Goal: Task Accomplishment & Management: Use online tool/utility

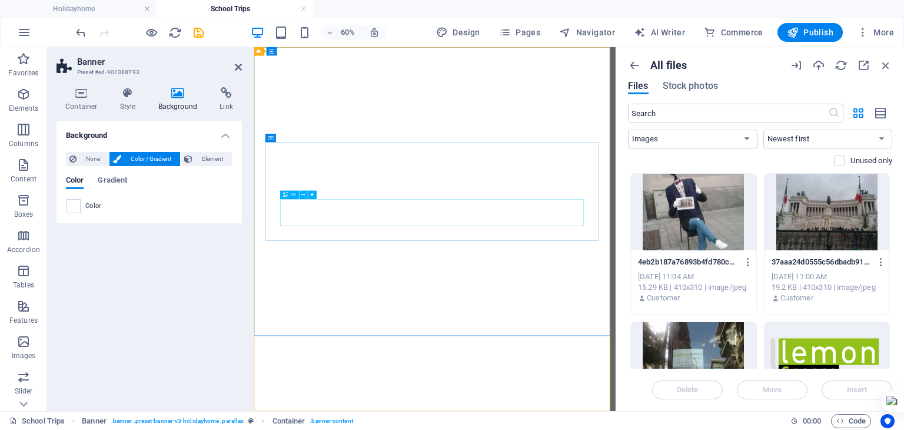
select select "image"
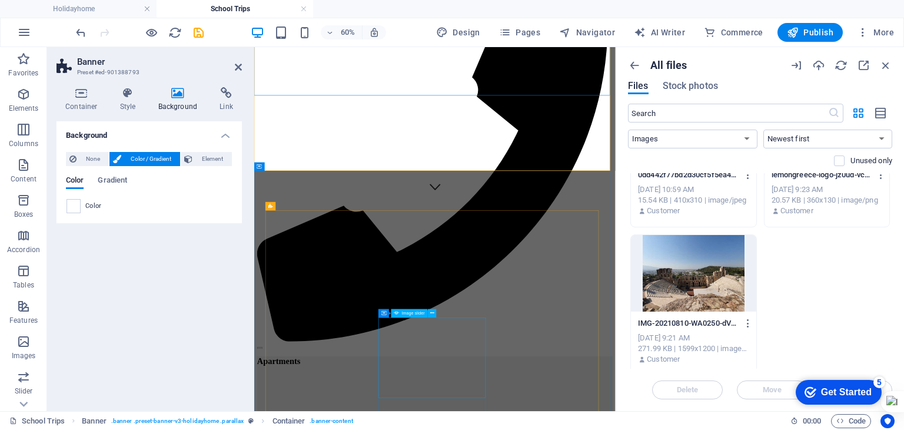
scroll to position [412, 0]
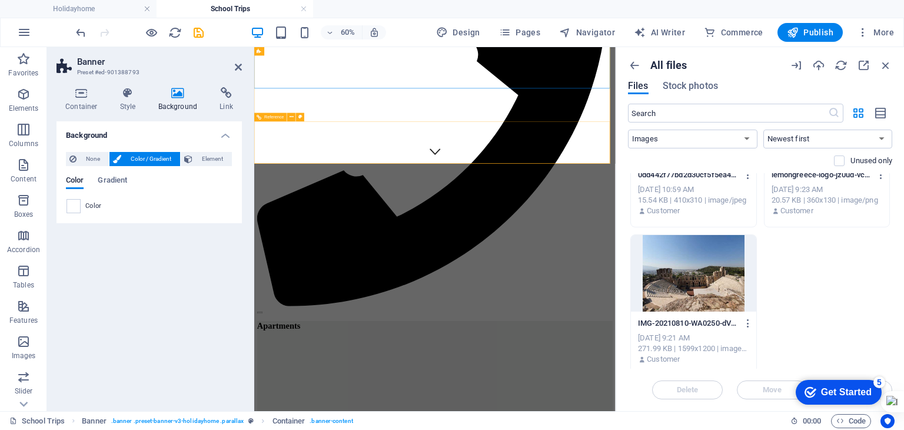
click at [726, 236] on div "MSC Cruises Fly 'n' Drive School Trips Disneyland About Us" at bounding box center [555, 162] width 593 height 659
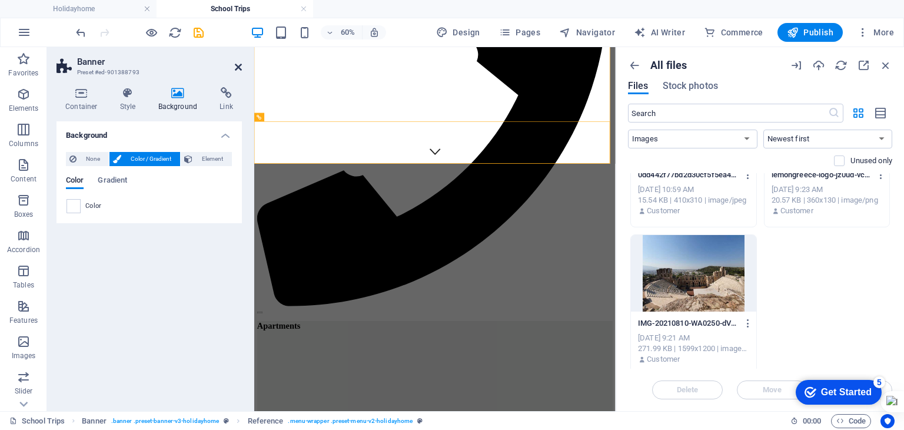
click at [240, 70] on icon at bounding box center [238, 66] width 7 height 9
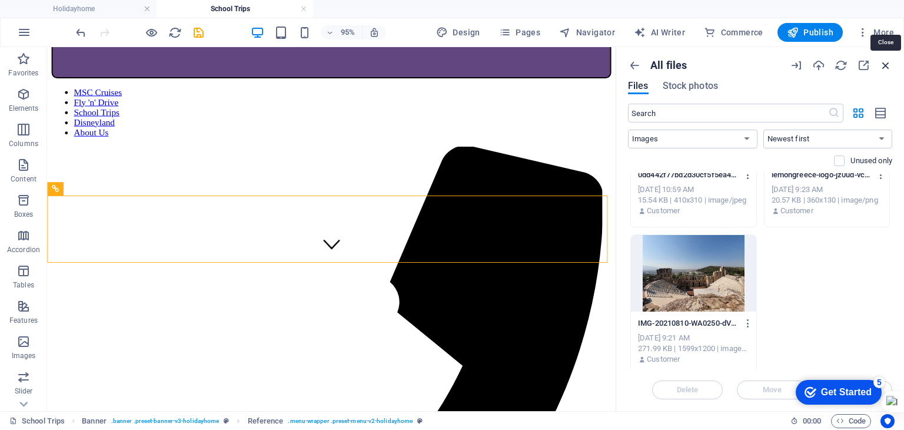
click at [883, 62] on icon "button" at bounding box center [886, 65] width 13 height 13
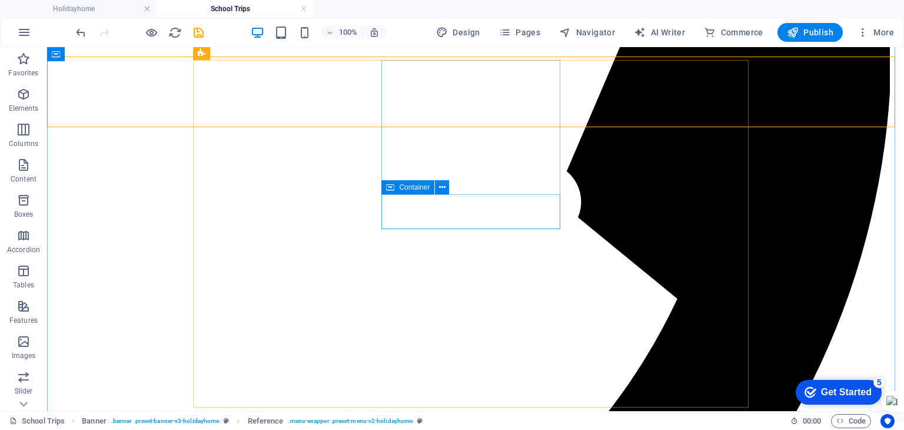
scroll to position [333, 0]
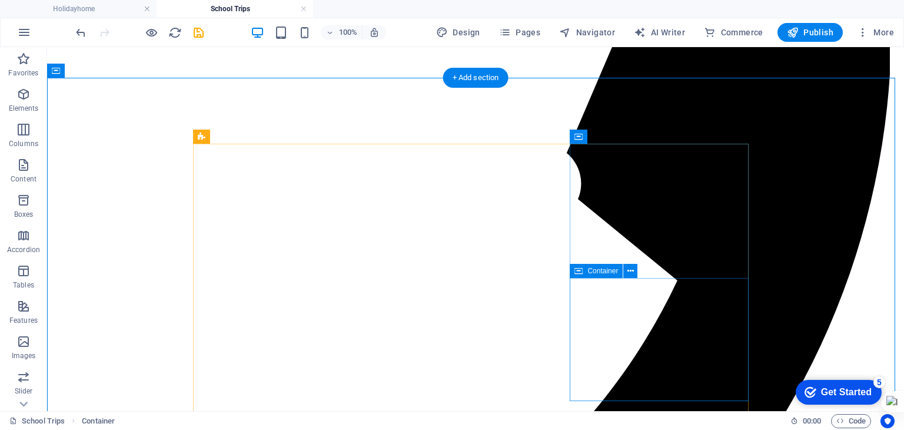
scroll to position [450, 0]
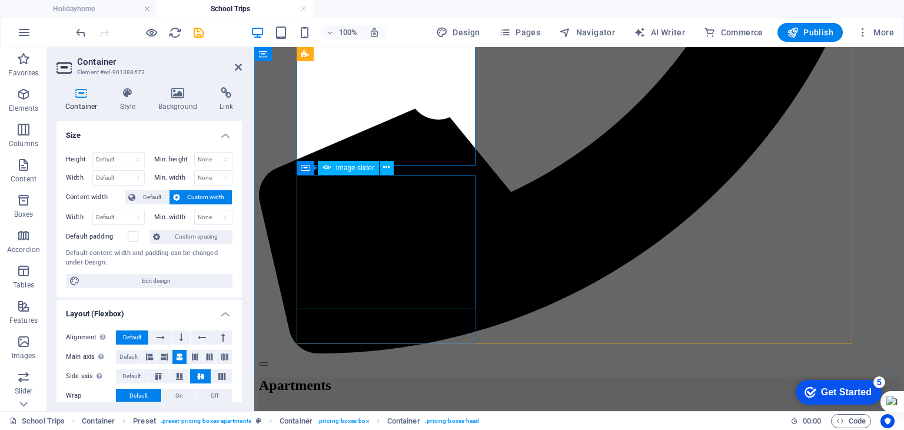
scroll to position [627, 0]
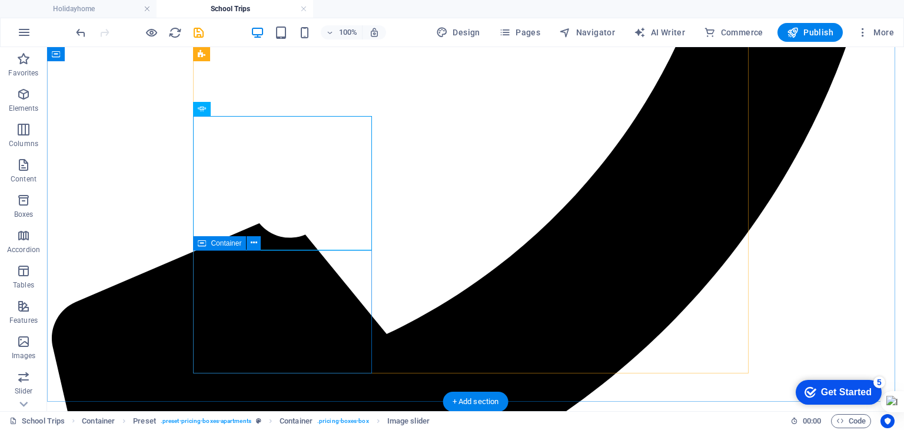
scroll to position [509, 0]
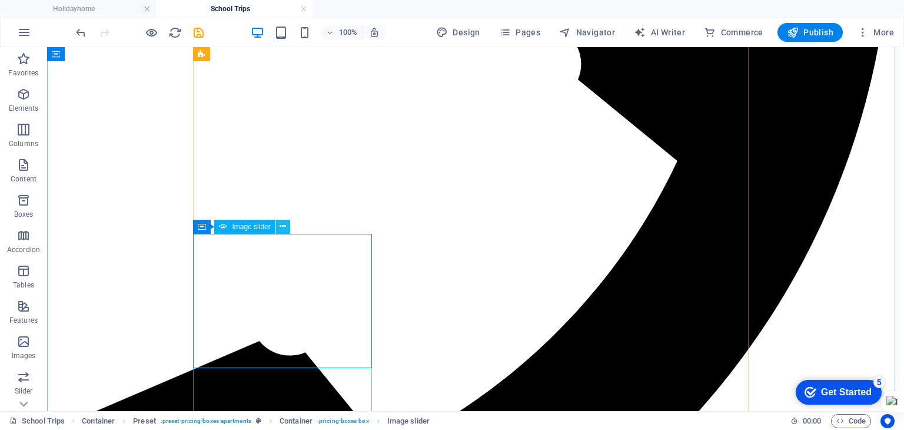
click at [282, 227] on icon at bounding box center [283, 226] width 6 height 12
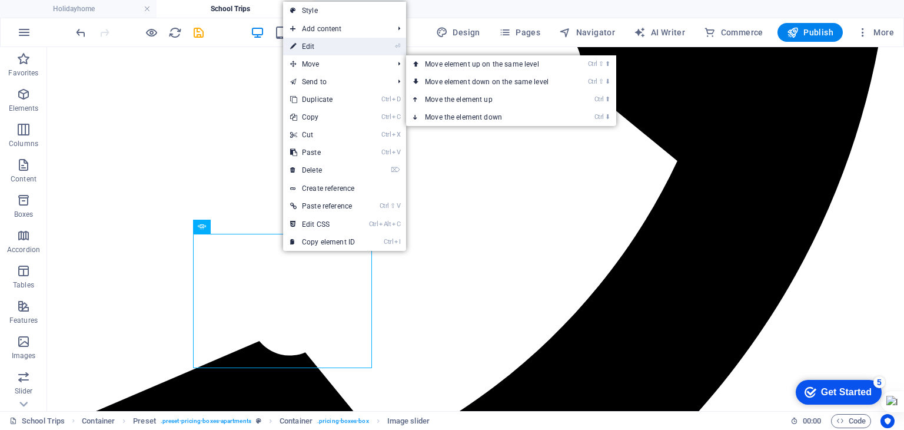
click at [315, 48] on link "⏎ Edit" at bounding box center [322, 47] width 79 height 18
select select "px"
select select "ms"
select select "progressive"
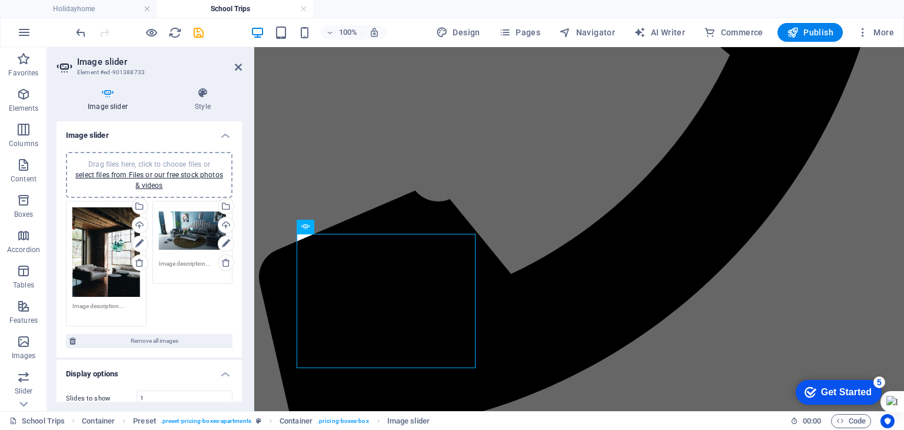
click at [100, 230] on div "Drag files here, click to choose files or select files from Files or our free s…" at bounding box center [106, 252] width 68 height 90
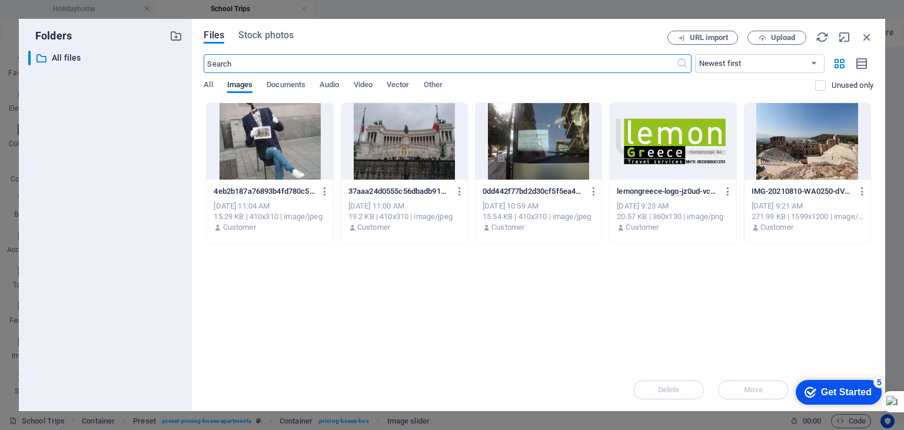
scroll to position [752, 0]
click at [781, 38] on span "Upload" at bounding box center [783, 37] width 24 height 7
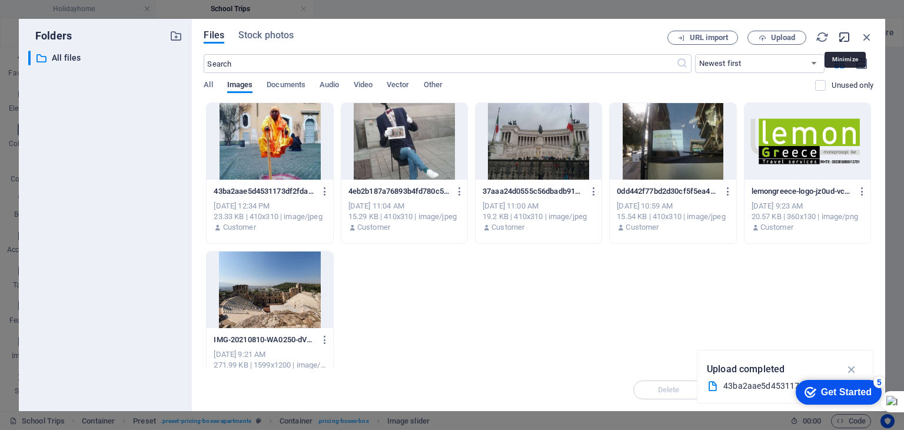
click at [844, 38] on icon "button" at bounding box center [845, 37] width 13 height 13
select select "image"
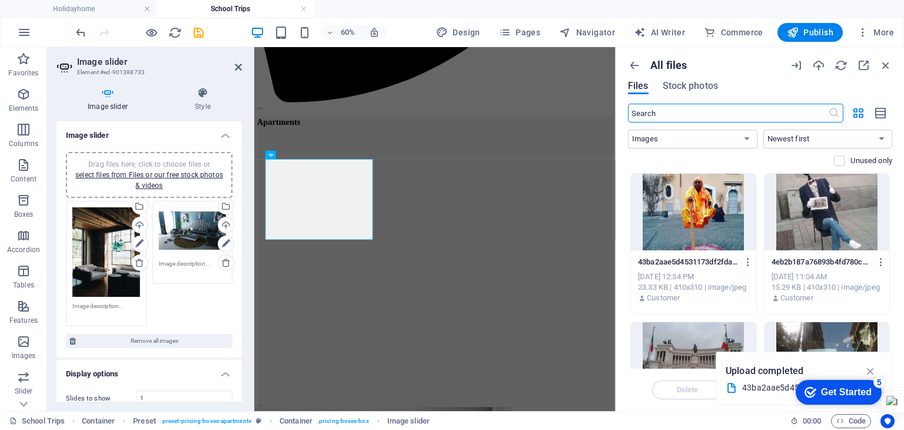
click at [706, 210] on div at bounding box center [693, 212] width 125 height 77
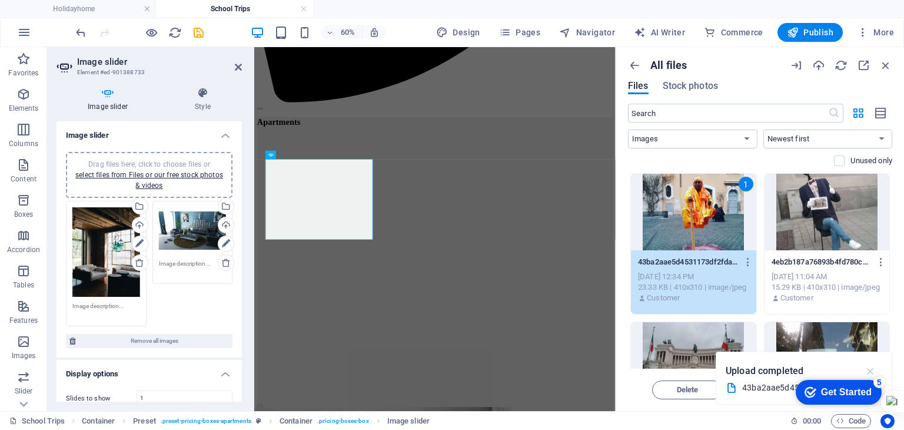
click at [871, 370] on icon "button" at bounding box center [871, 370] width 14 height 13
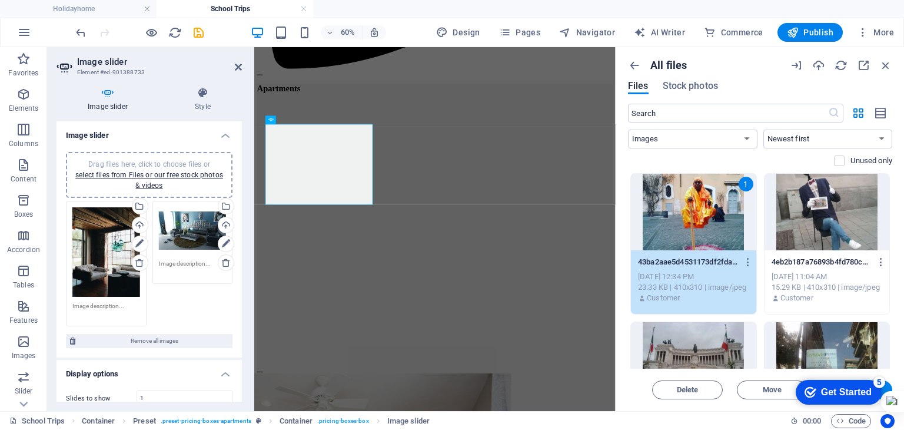
scroll to position [811, 0]
drag, startPoint x: 871, startPoint y: 389, endPoint x: 853, endPoint y: 393, distance: 18.7
click at [853, 393] on div "Get Started" at bounding box center [846, 392] width 51 height 11
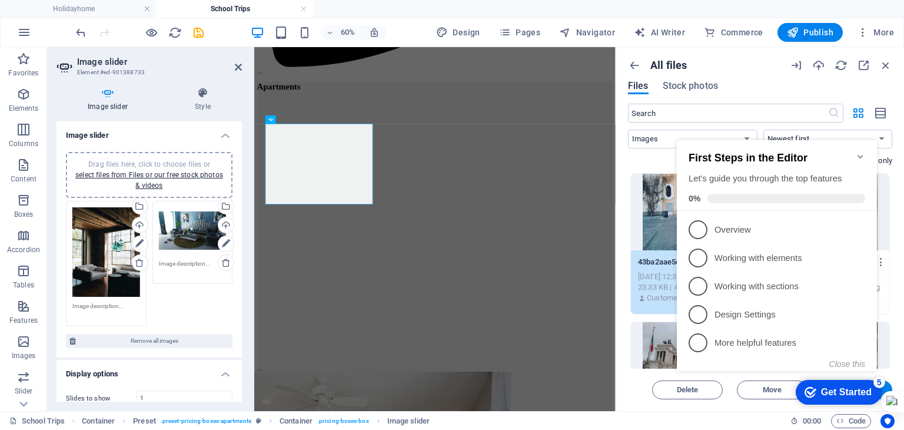
click at [860, 152] on icon "Minimize checklist" at bounding box center [860, 156] width 9 height 9
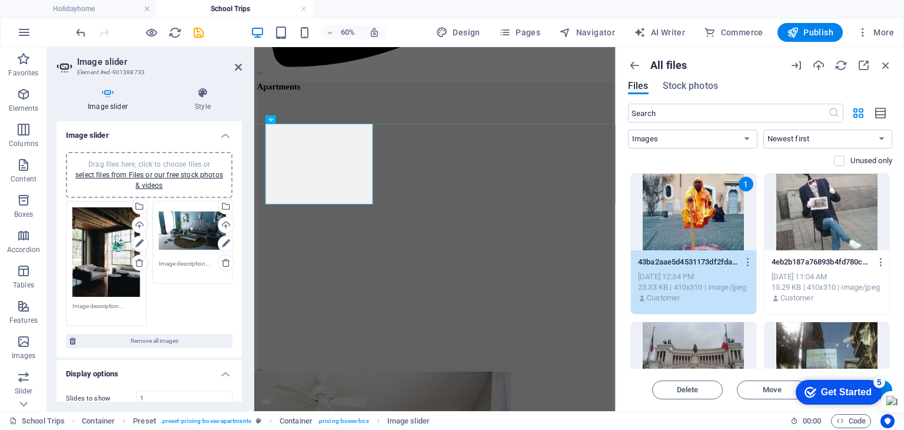
click at [691, 216] on div "1" at bounding box center [693, 212] width 125 height 77
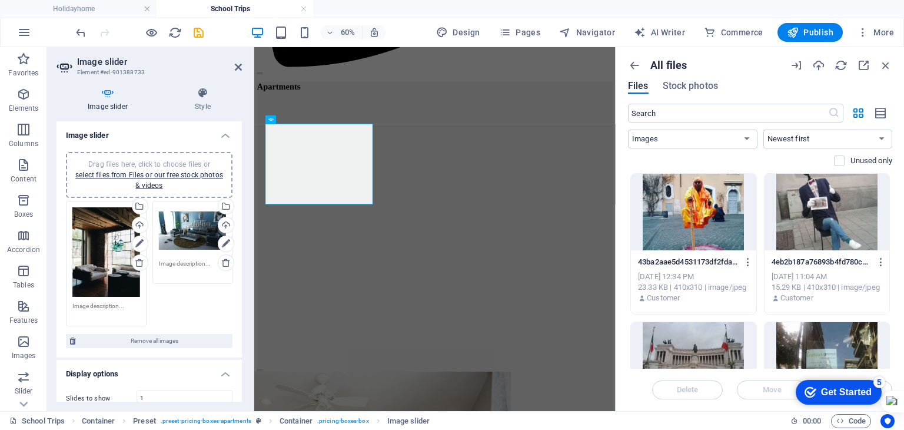
click at [698, 230] on div at bounding box center [693, 212] width 125 height 77
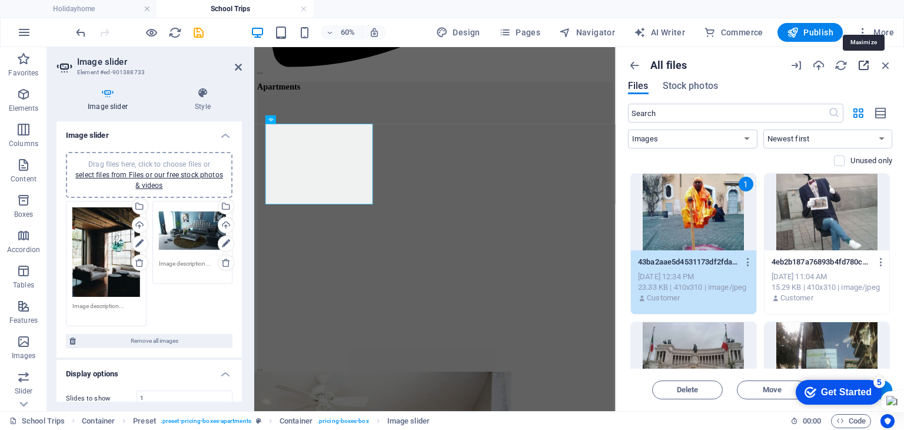
click at [863, 67] on icon "button" at bounding box center [863, 65] width 13 height 13
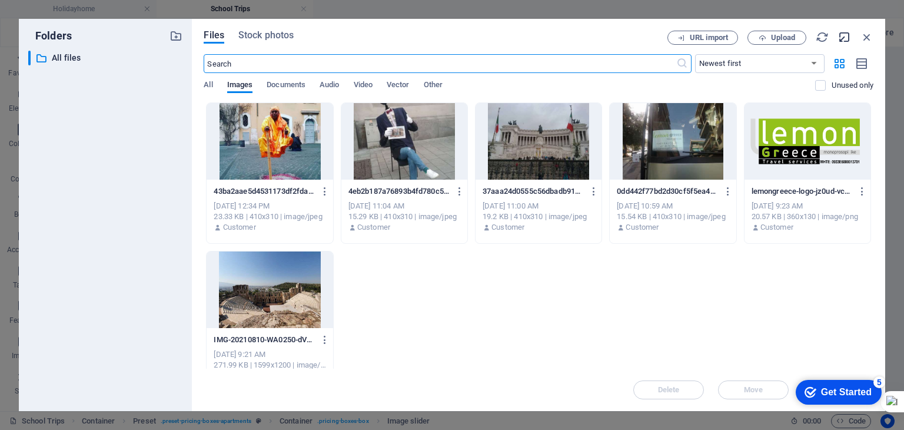
click at [846, 42] on icon "button" at bounding box center [845, 37] width 13 height 13
select select "image"
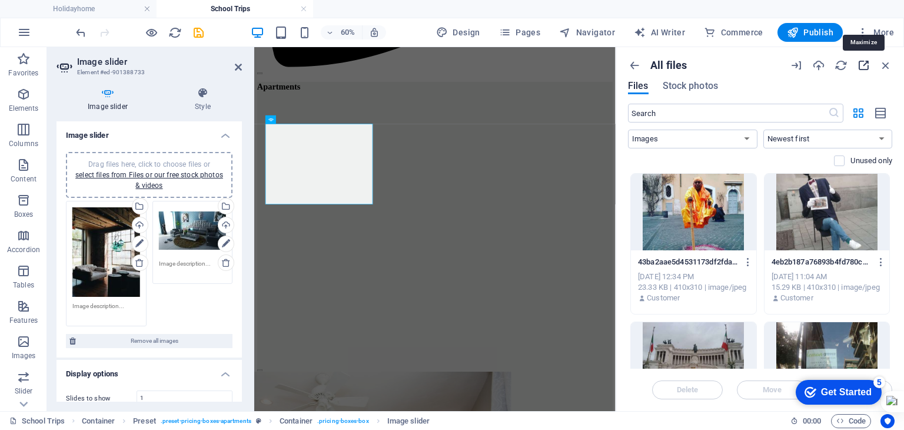
click at [862, 64] on icon "button" at bounding box center [863, 65] width 13 height 13
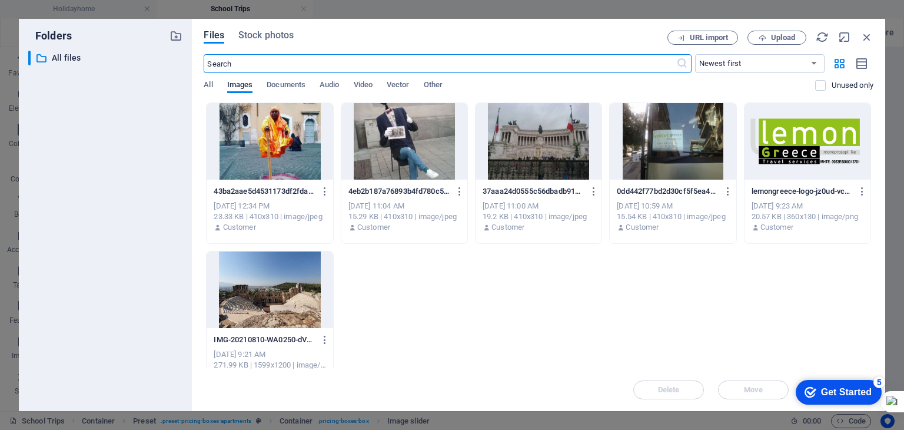
click at [876, 380] on div "5" at bounding box center [880, 382] width 12 height 12
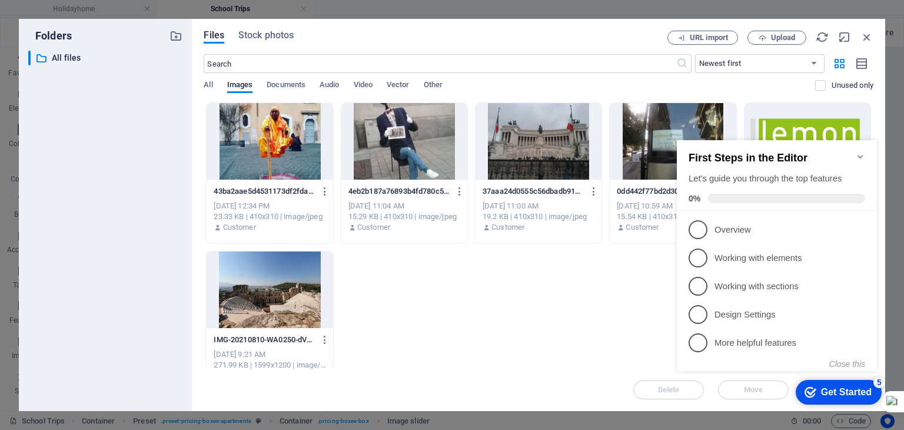
click at [857, 152] on icon "Minimize checklist" at bounding box center [860, 156] width 9 height 9
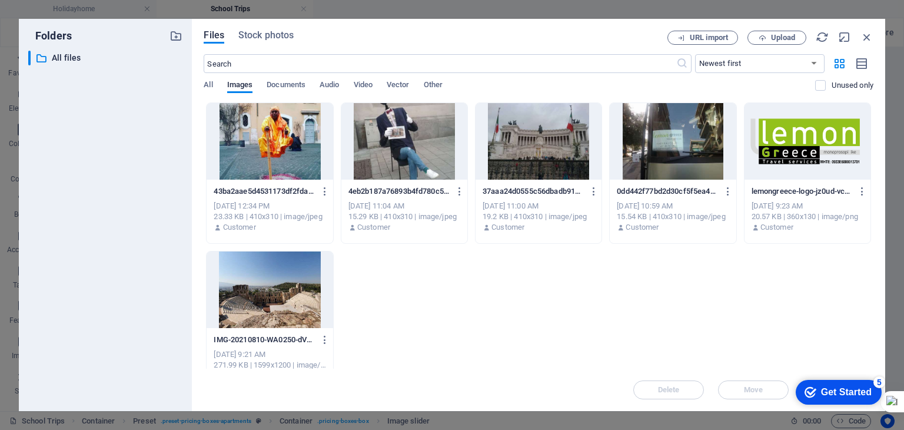
click div "checkmark Get Started 5 First Steps in the Editor Let's guide you through the t…"
click at [808, 380] on div "checkmark Get Started 5" at bounding box center [839, 392] width 86 height 25
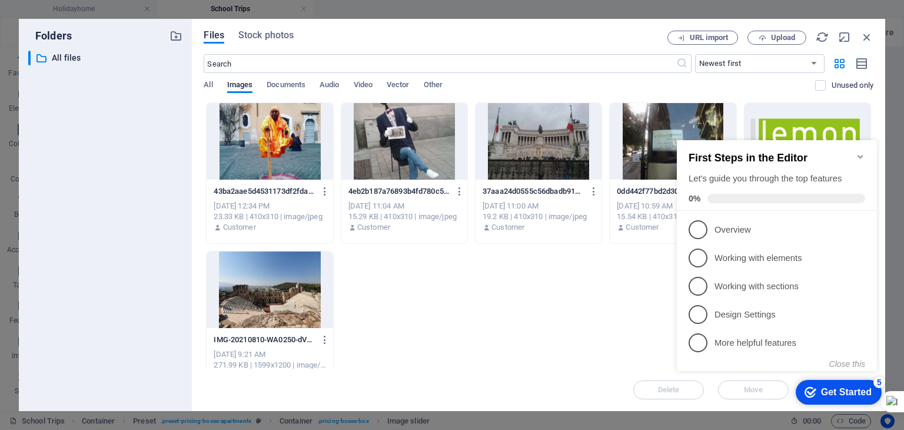
click at [612, 246] on div "43ba2aae5d4531173df2fda1be06bfd6-0Yd_OuBOiABtCZweFGCCPg.jpeg 43ba2aae5d4531173d…" at bounding box center [539, 247] width 670 height 290
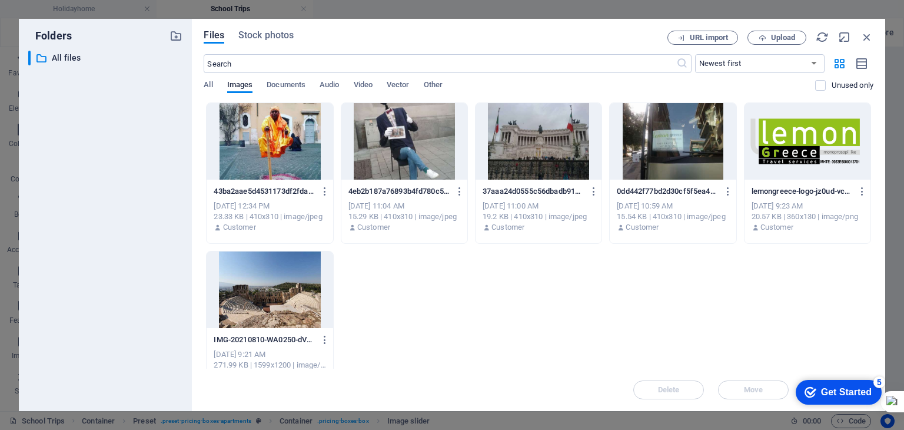
click at [236, 161] on div at bounding box center [270, 141] width 126 height 77
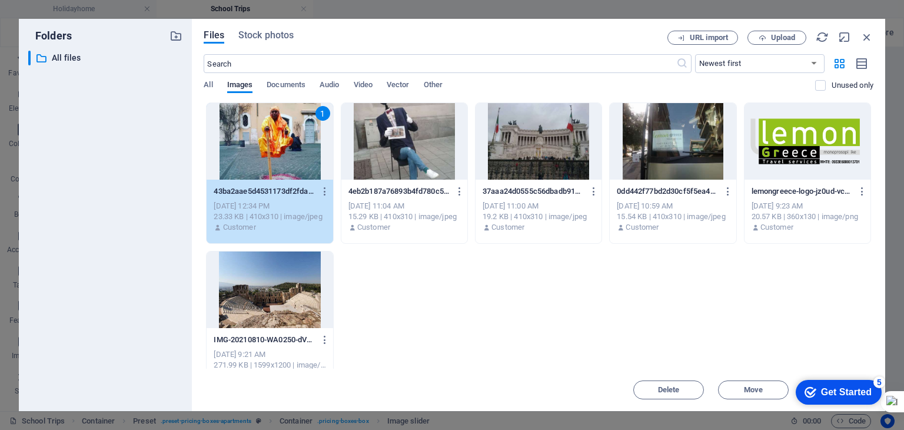
click at [773, 347] on div "1 43ba2aae5d4531173df2fda1be06bfd6-0Yd_OuBOiABtCZweFGCCPg.jpeg 43ba2aae5d453117…" at bounding box center [539, 247] width 670 height 290
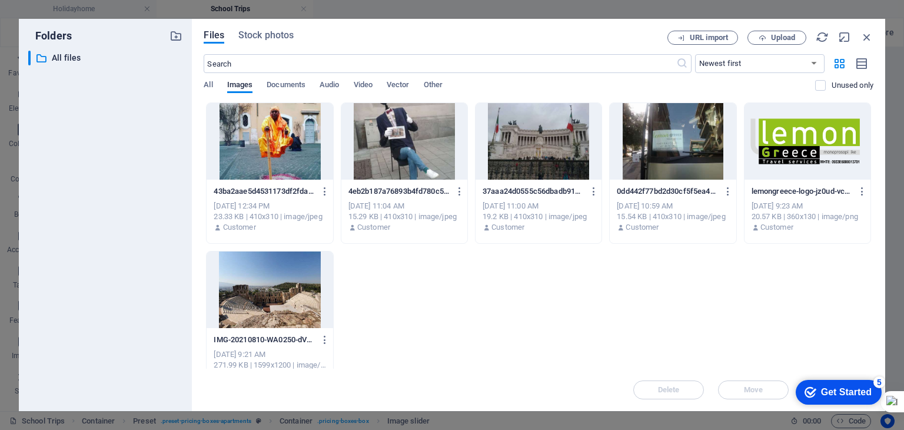
click at [266, 153] on div at bounding box center [270, 141] width 126 height 77
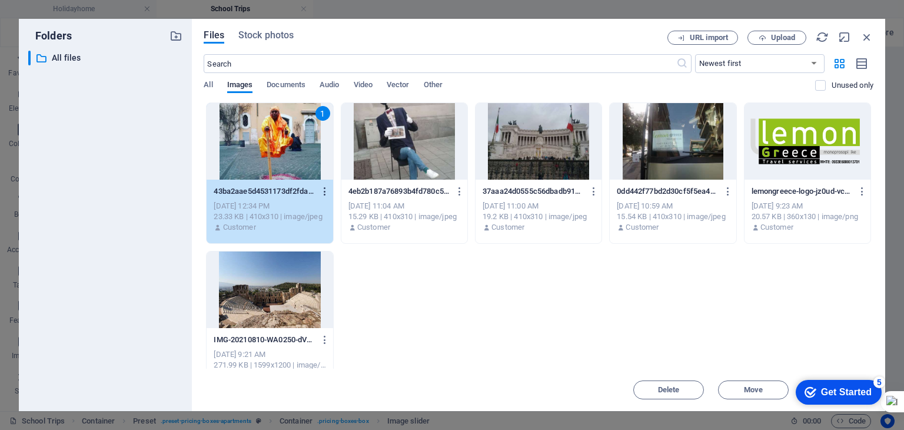
click at [323, 192] on icon "button" at bounding box center [325, 191] width 11 height 11
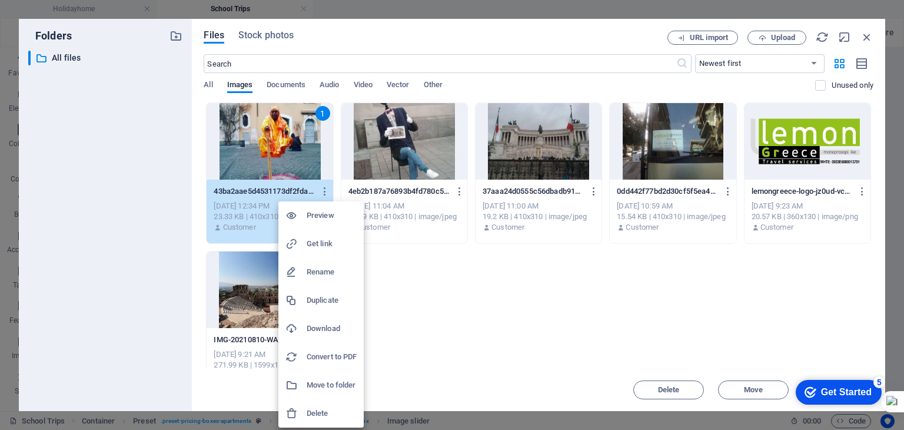
click at [399, 253] on div at bounding box center [452, 215] width 904 height 430
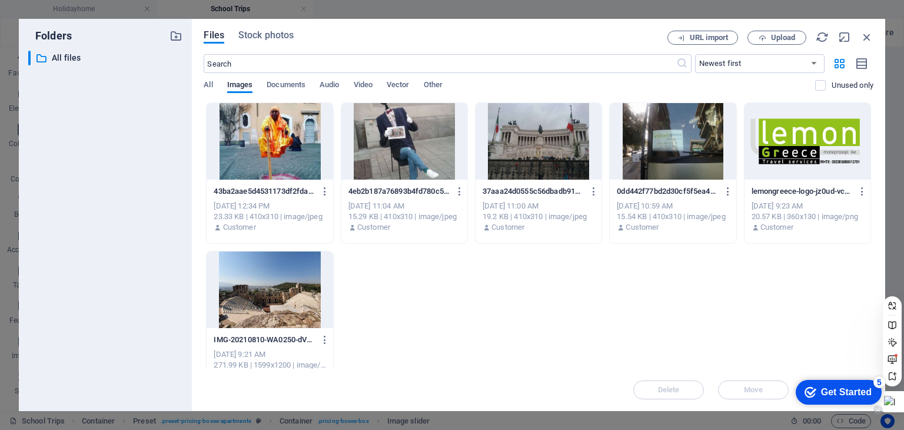
click at [893, 399] on div at bounding box center [890, 401] width 28 height 21
click at [880, 412] on appcues-checklist "Contextual help checklist present on screen" at bounding box center [837, 393] width 100 height 38
click at [644, 363] on div "43ba2aae5d4531173df2fda1be06bfd6-0Yd_OuBOiABtCZweFGCCPg.jpeg 43ba2aae5d4531173d…" at bounding box center [539, 247] width 670 height 290
drag, startPoint x: 869, startPoint y: 37, endPoint x: 574, endPoint y: 24, distance: 295.3
click at [869, 37] on icon "button" at bounding box center [867, 37] width 13 height 13
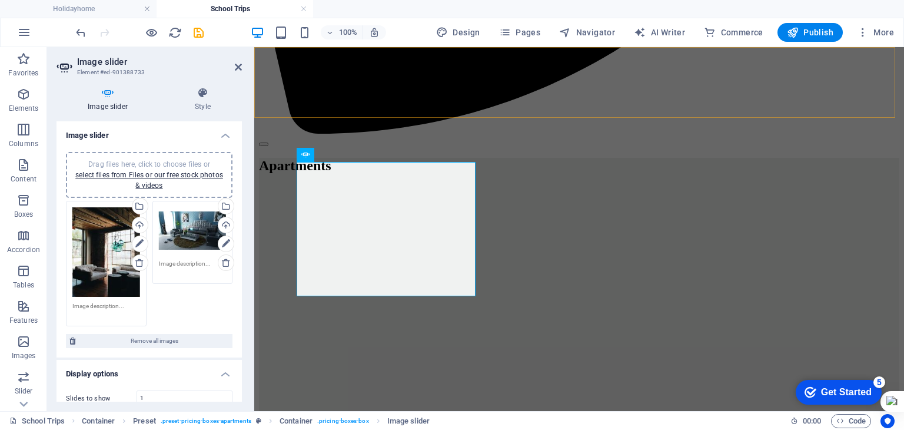
scroll to position [581, 0]
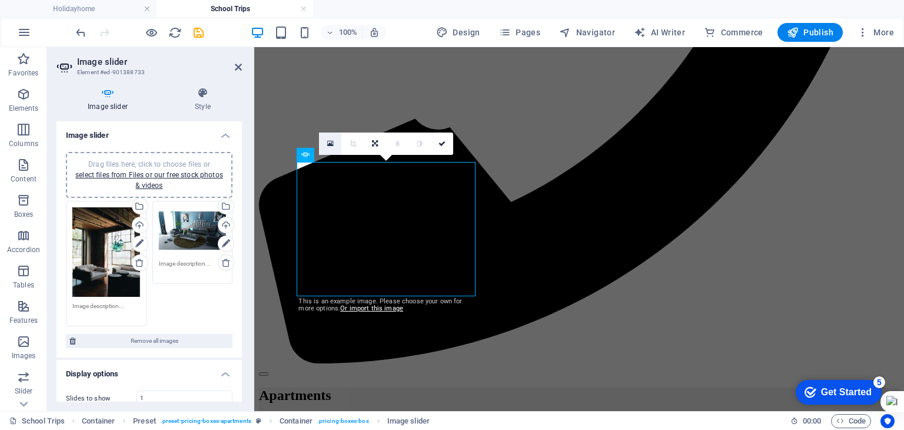
click at [332, 142] on icon at bounding box center [330, 144] width 6 height 8
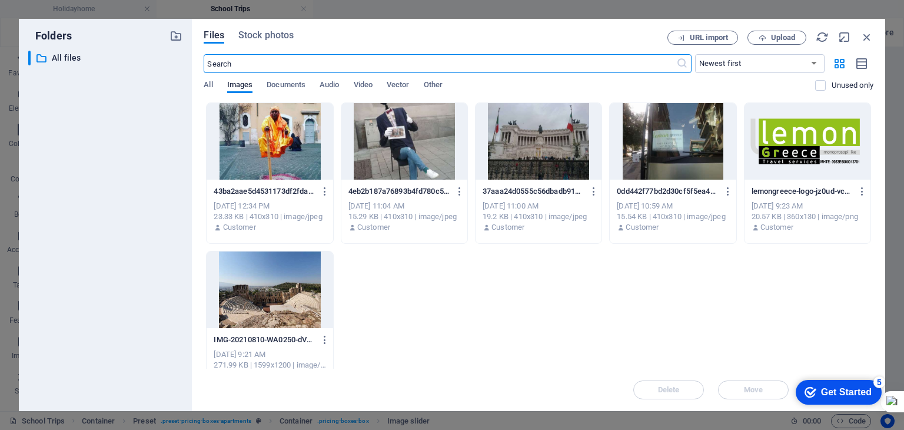
scroll to position [824, 0]
click at [291, 157] on div at bounding box center [270, 141] width 126 height 77
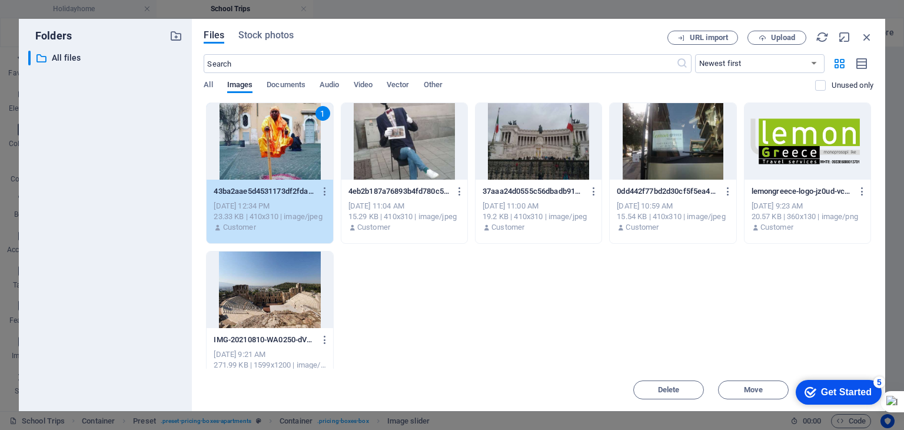
click at [830, 396] on div "Get Started" at bounding box center [846, 392] width 51 height 11
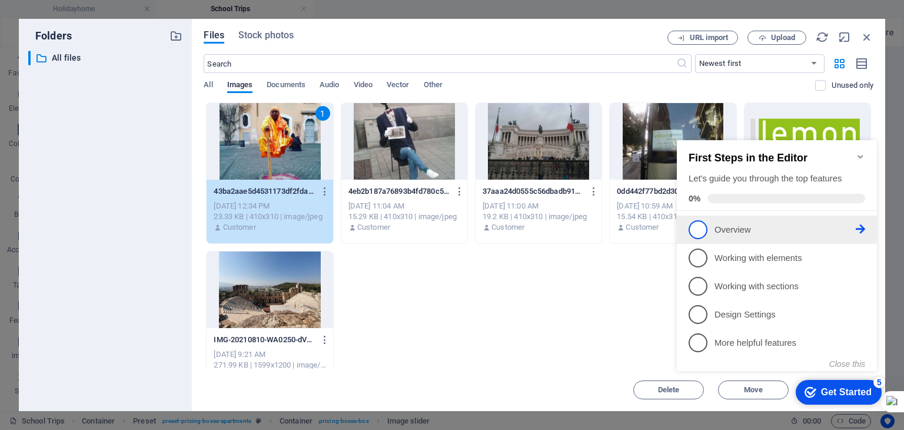
click at [702, 231] on span "1" at bounding box center [698, 229] width 19 height 19
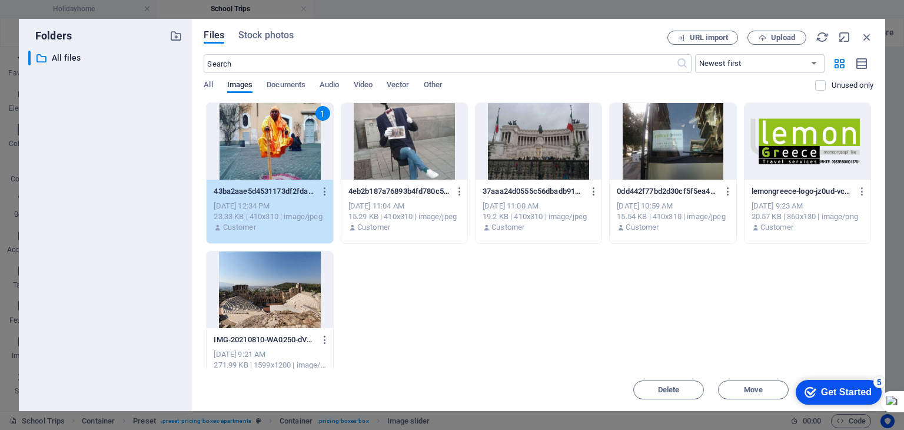
click at [846, 388] on div "Get Started" at bounding box center [846, 392] width 51 height 11
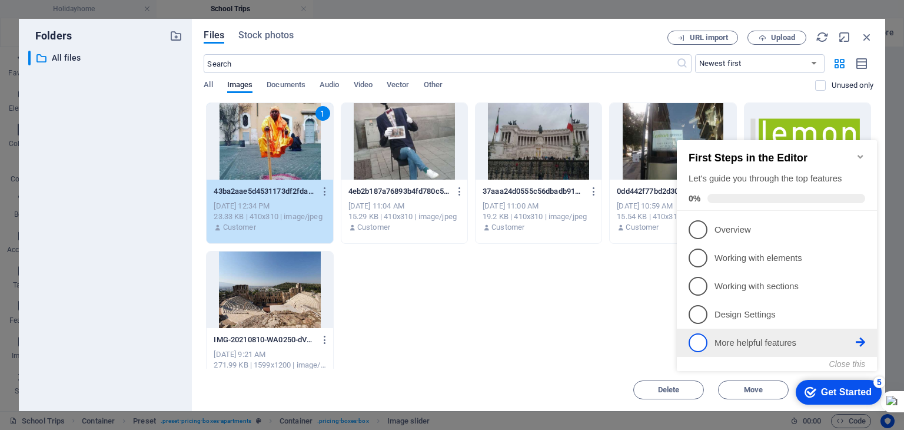
click at [704, 339] on span "5" at bounding box center [698, 342] width 19 height 19
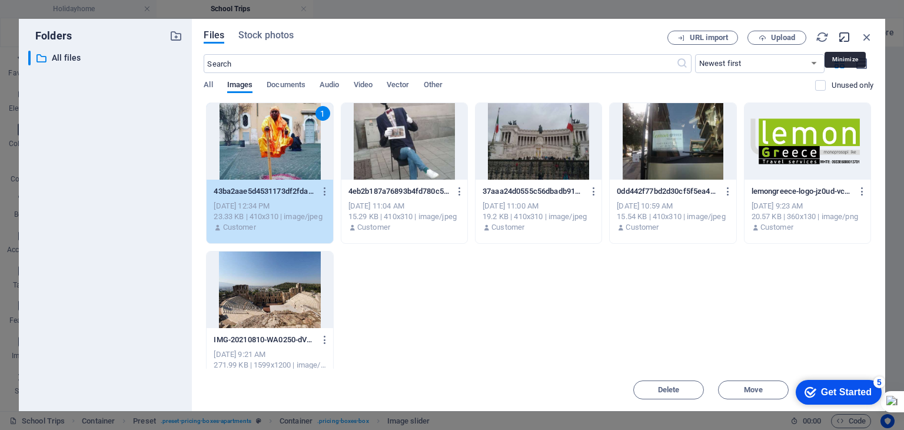
click at [845, 39] on icon "button" at bounding box center [845, 37] width 13 height 13
select select "image"
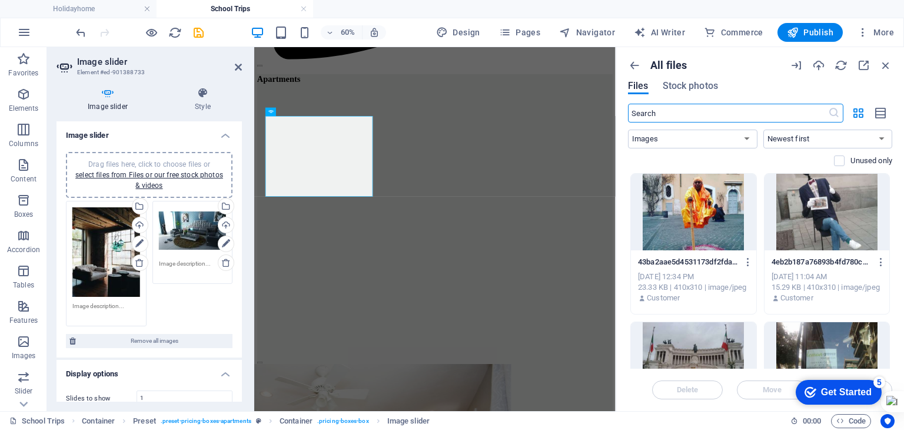
click at [731, 220] on div at bounding box center [693, 212] width 125 height 77
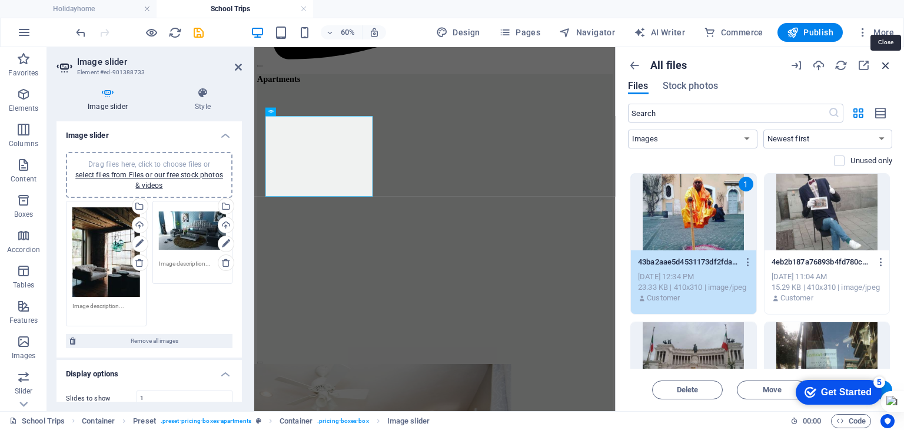
click at [883, 65] on icon "button" at bounding box center [886, 65] width 13 height 13
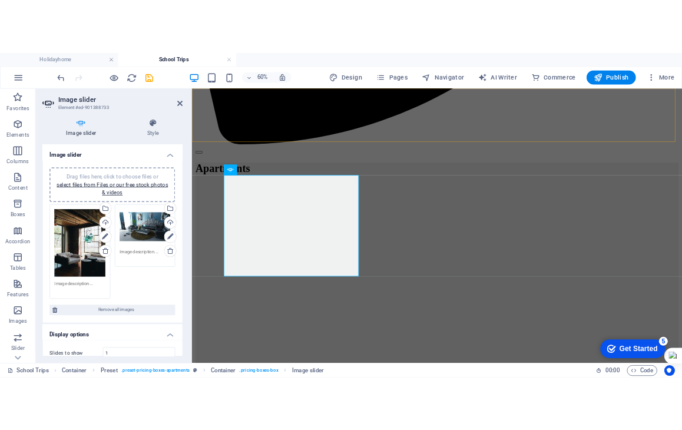
scroll to position [581, 0]
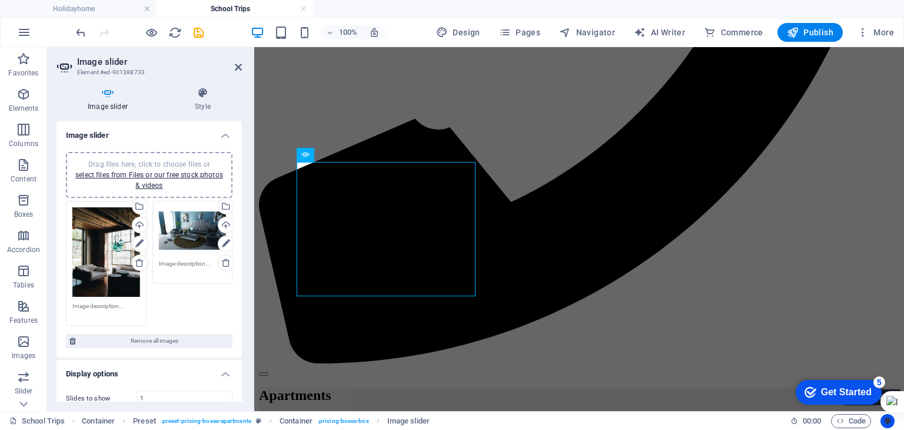
click at [890, 421] on icon "Usercentrics" at bounding box center [888, 421] width 8 height 8
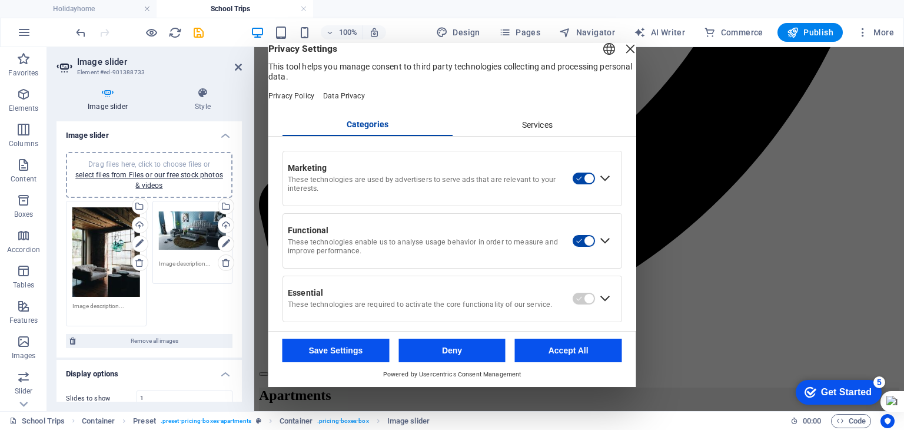
drag, startPoint x: 611, startPoint y: 65, endPoint x: 356, endPoint y: 19, distance: 258.5
click at [622, 57] on div "Close Layer" at bounding box center [630, 49] width 16 height 16
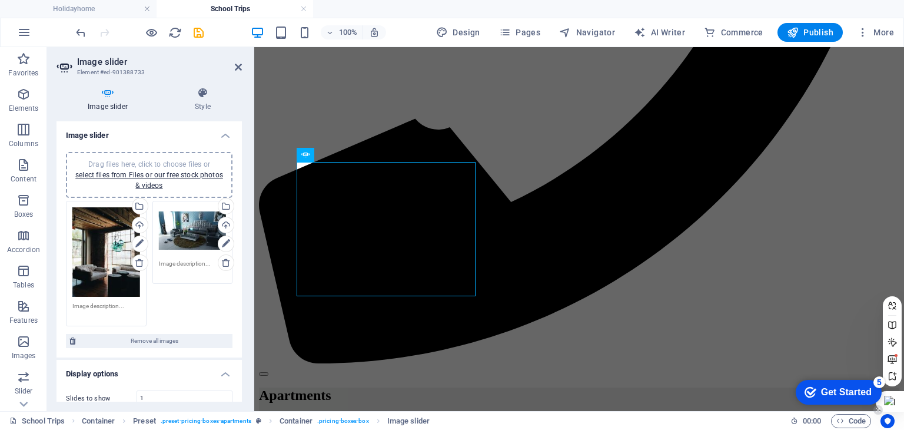
click at [893, 397] on div at bounding box center [890, 401] width 28 height 21
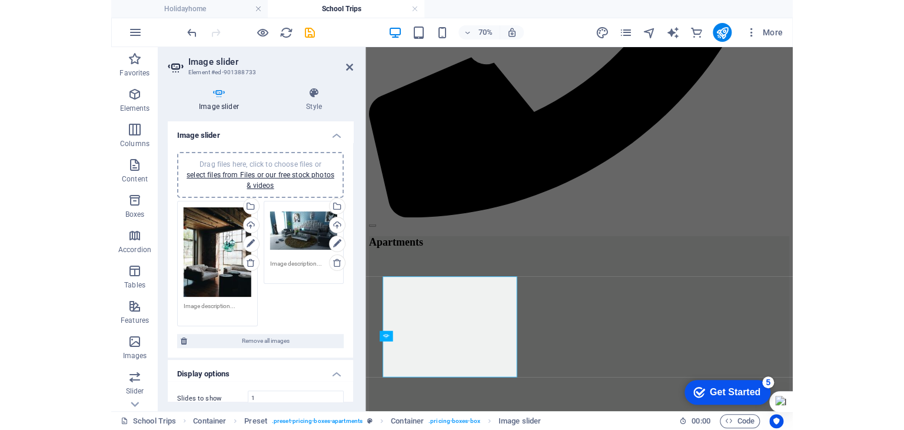
scroll to position [425, 0]
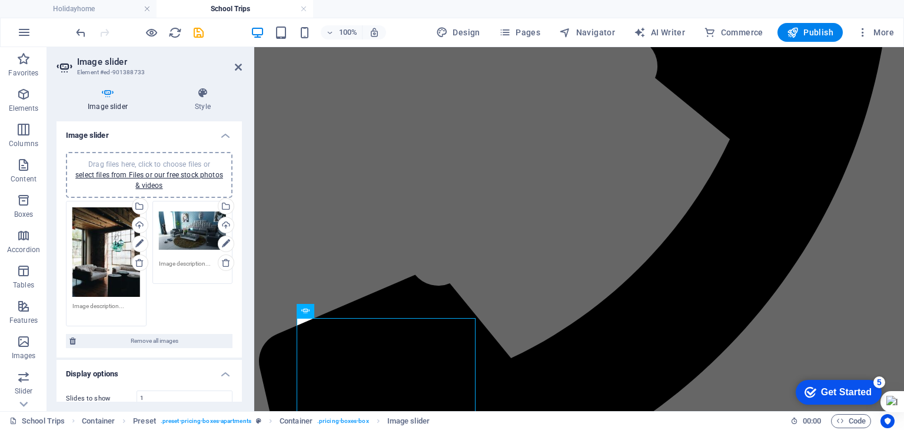
click at [881, 379] on div "5" at bounding box center [880, 382] width 12 height 12
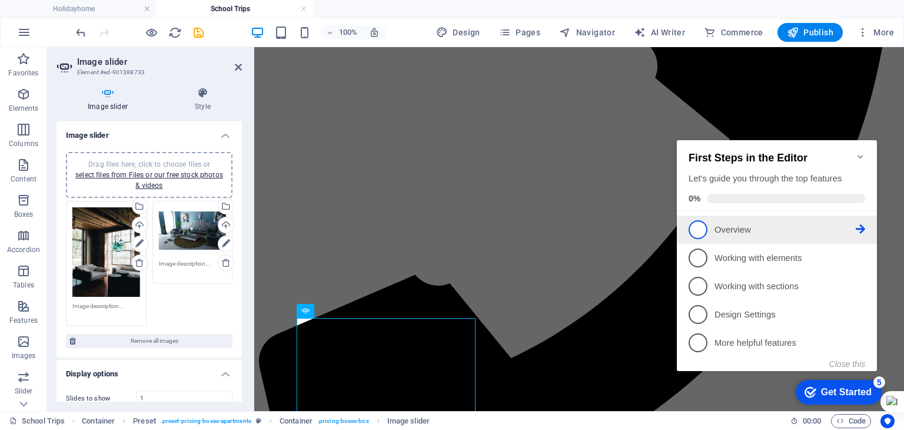
click at [709, 228] on link "1 Overview - incomplete" at bounding box center [777, 229] width 177 height 19
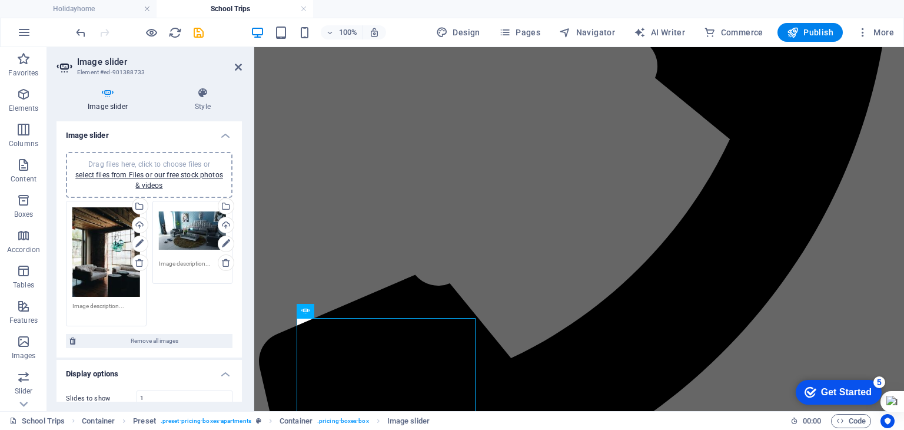
click at [821, 387] on div "Get Started" at bounding box center [846, 392] width 51 height 11
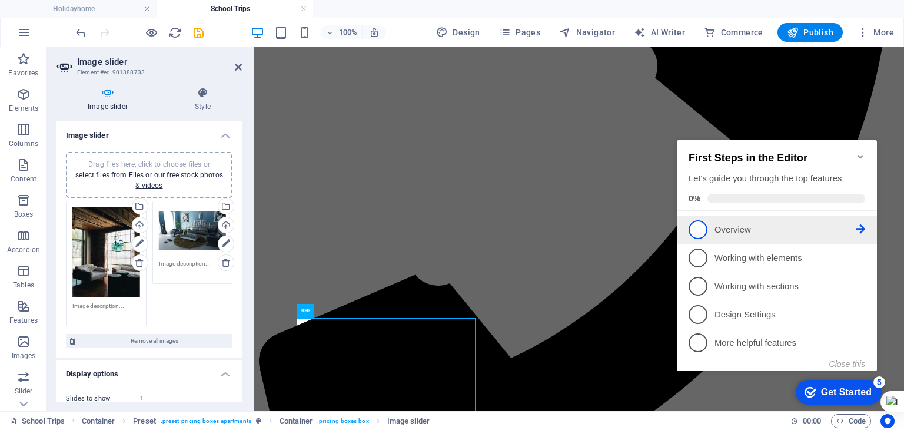
click at [697, 231] on span "1" at bounding box center [698, 229] width 19 height 19
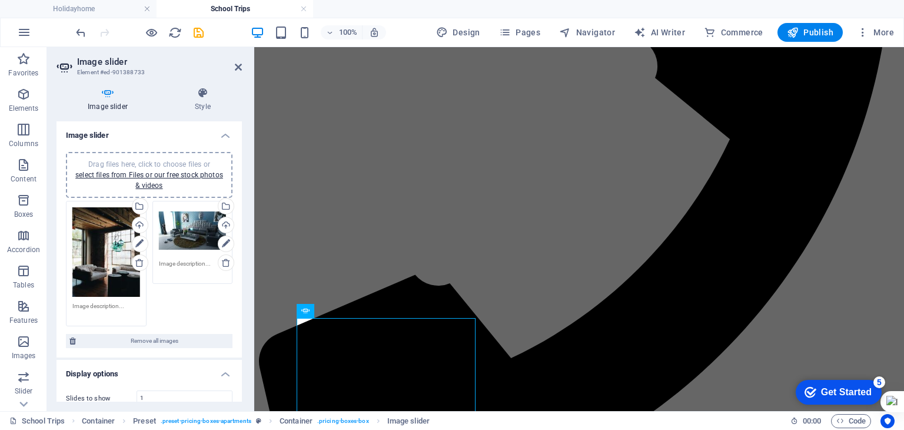
click at [836, 391] on div "Get Started" at bounding box center [846, 392] width 51 height 11
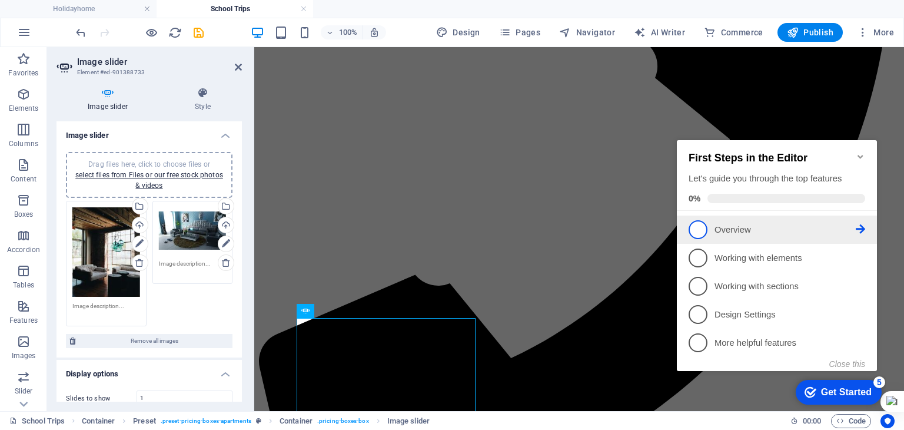
click at [859, 229] on icon at bounding box center [860, 228] width 9 height 9
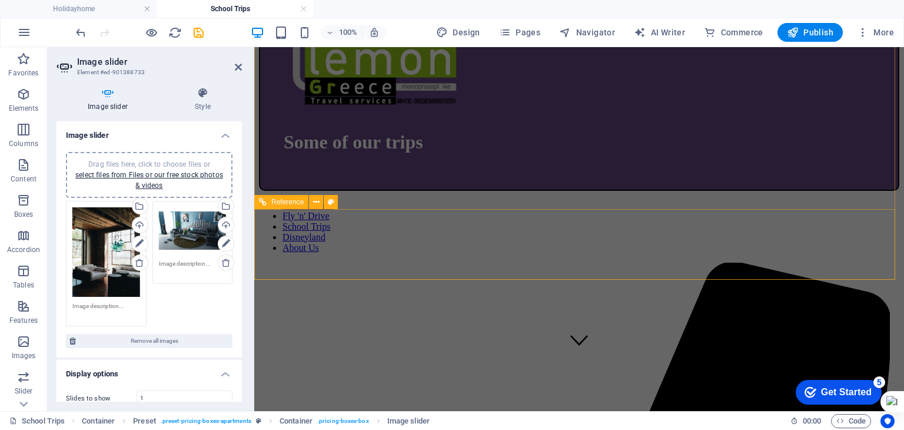
scroll to position [0, 0]
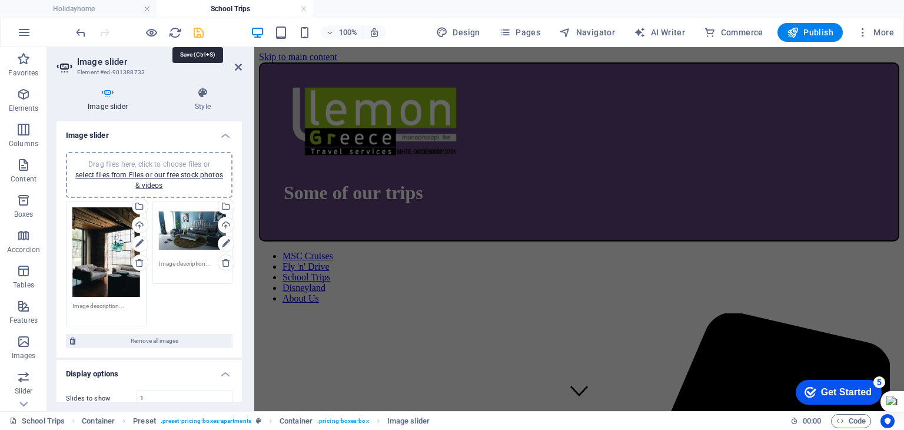
click at [198, 31] on icon "save" at bounding box center [199, 33] width 14 height 14
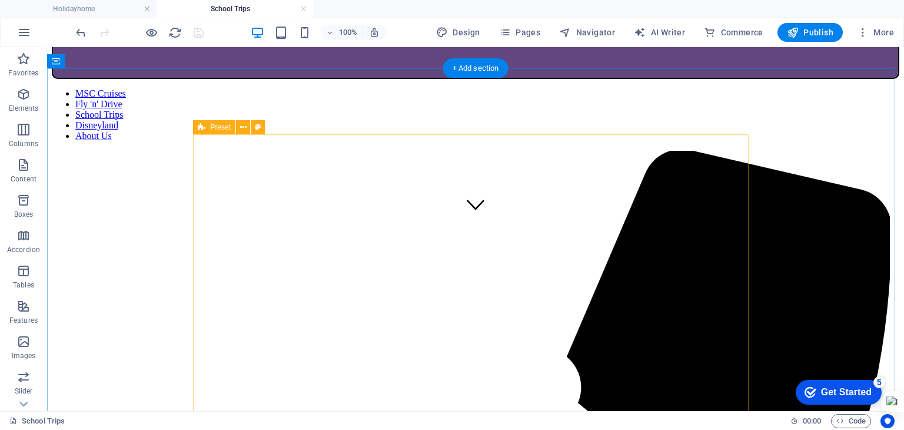
scroll to position [169, 0]
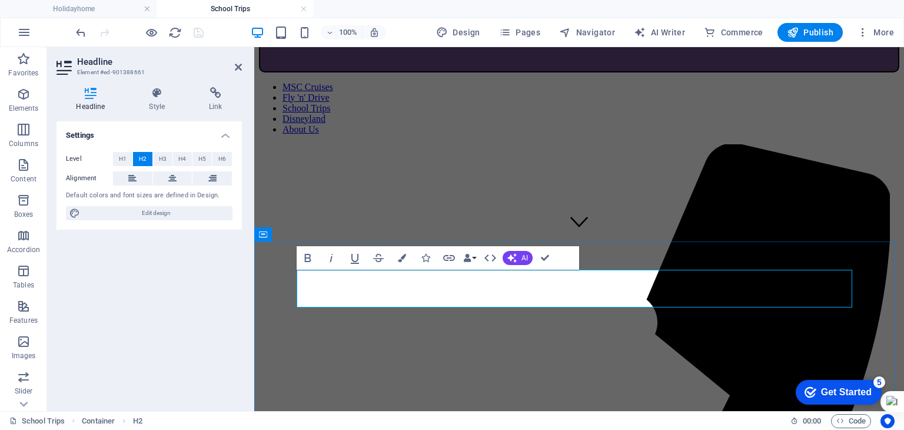
copy h2 "Some Images From Our Trips"
drag, startPoint x: 549, startPoint y: 256, endPoint x: 502, endPoint y: 208, distance: 67.0
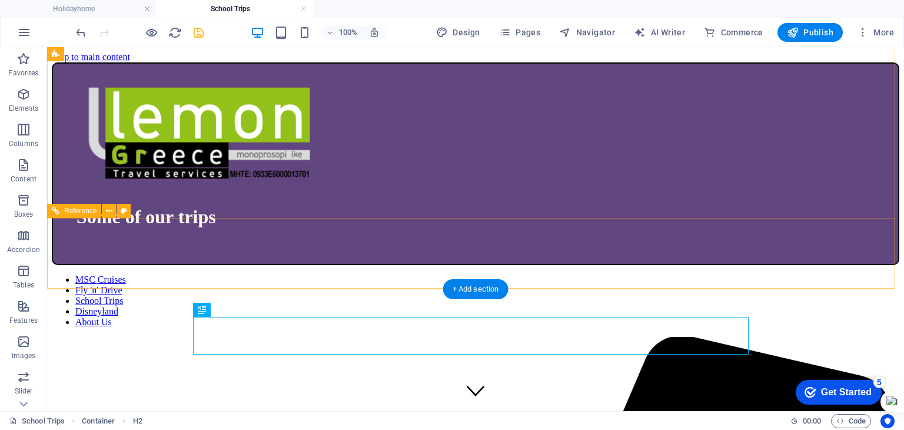
scroll to position [0, 0]
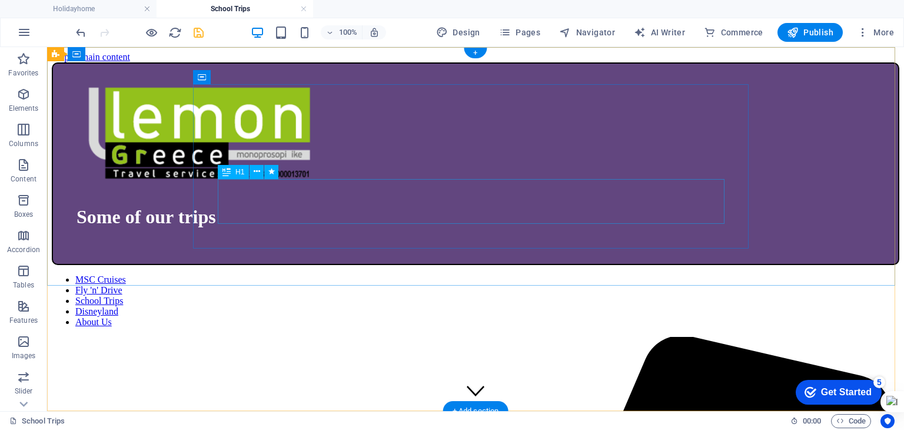
click at [540, 206] on div "Some of our trips" at bounding box center [476, 217] width 798 height 22
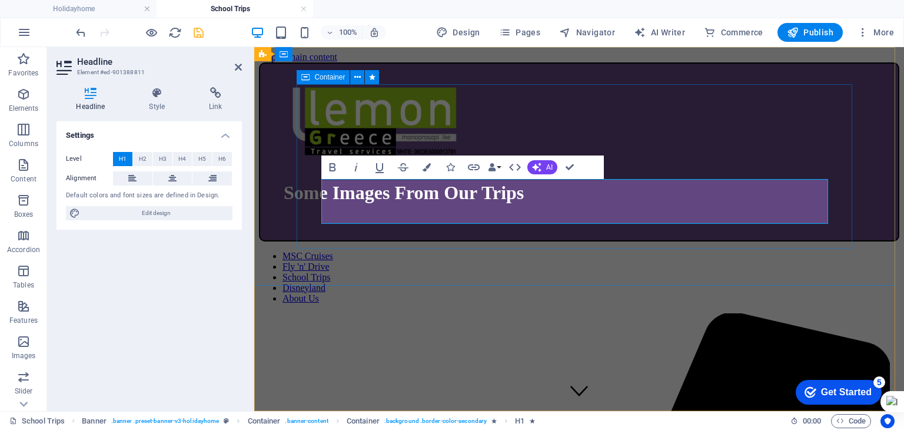
click at [664, 241] on div "Some Images From Our Trips" at bounding box center [579, 151] width 641 height 179
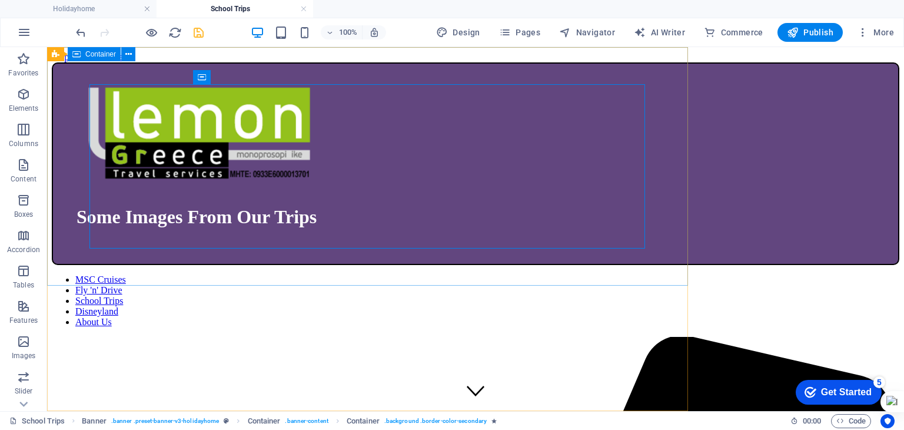
click at [662, 260] on div "Some Images From Our Trips" at bounding box center [476, 163] width 848 height 203
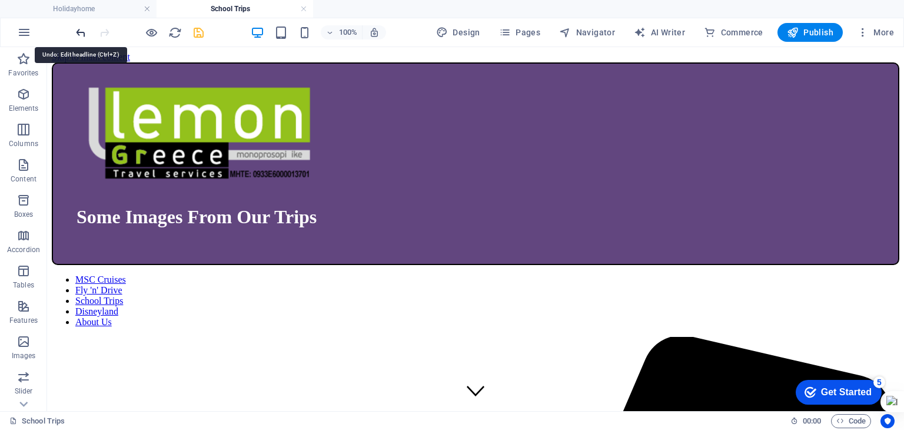
click at [84, 29] on icon "undo" at bounding box center [81, 33] width 14 height 14
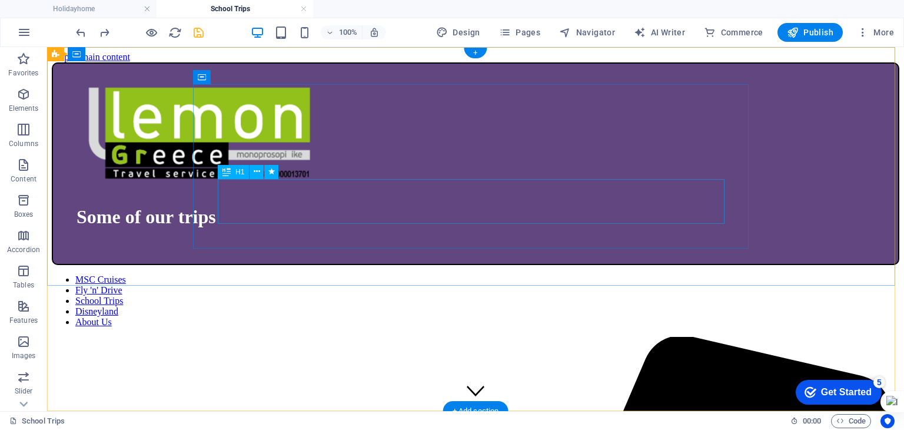
click at [467, 206] on div "Some of our trips" at bounding box center [476, 217] width 798 height 22
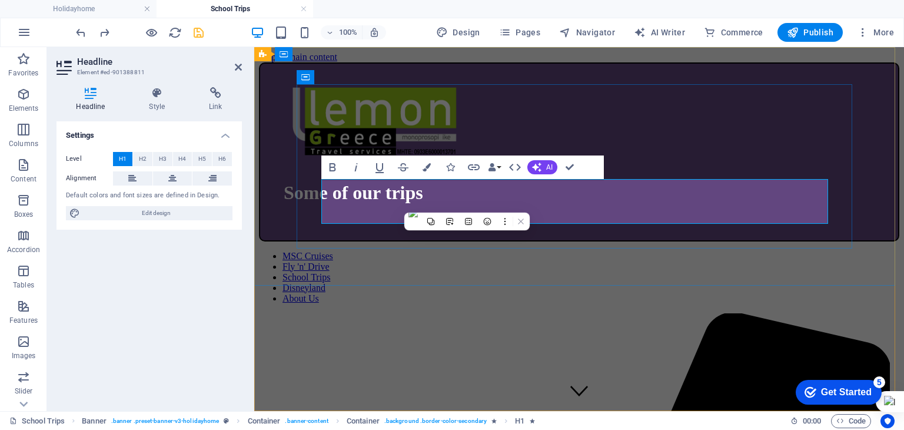
click at [638, 201] on h1 "Some of our trips" at bounding box center [579, 193] width 591 height 22
click at [684, 201] on h1 "Some of our trips" at bounding box center [579, 193] width 591 height 22
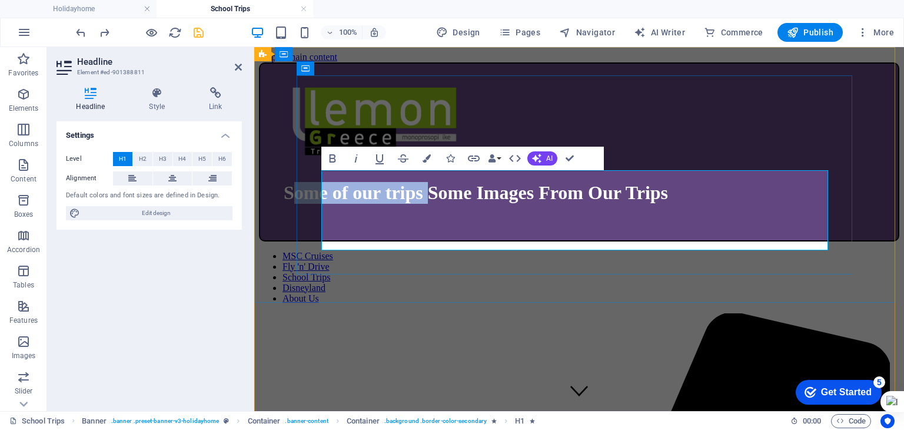
drag, startPoint x: 544, startPoint y: 187, endPoint x: 354, endPoint y: 186, distance: 190.2
click at [354, 186] on h1 "Some of our trips Some Images From Our Trips" at bounding box center [579, 193] width 591 height 22
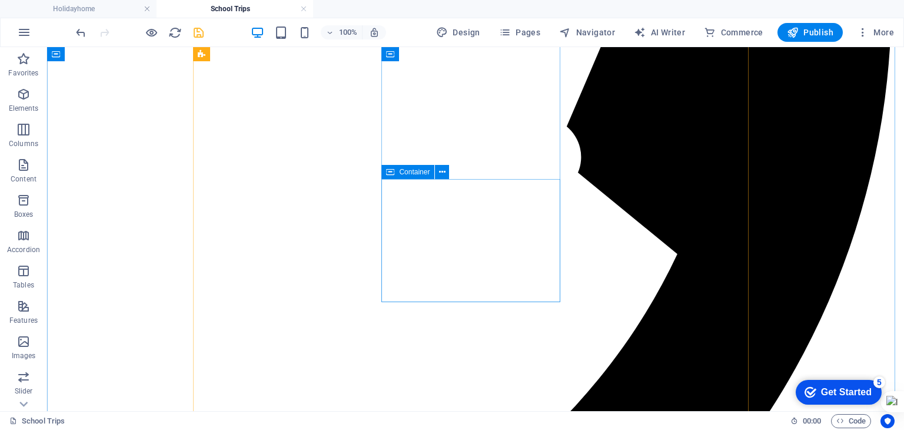
scroll to position [353, 0]
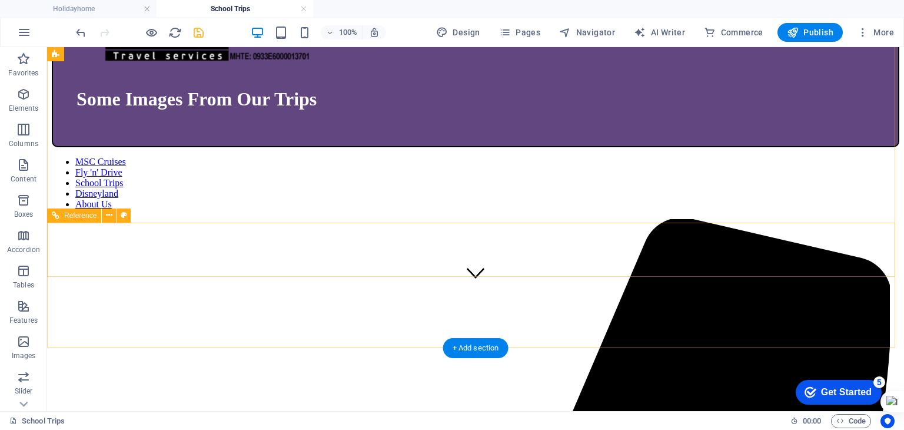
scroll to position [0, 0]
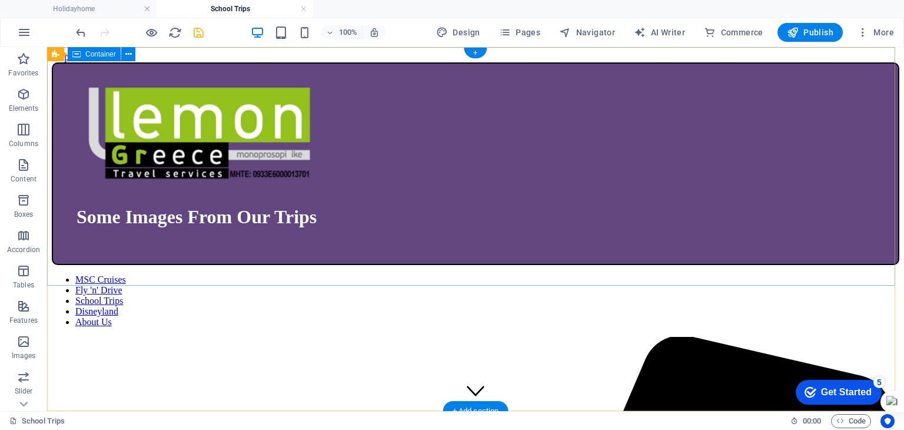
click at [793, 124] on div "Some Images From Our Trips" at bounding box center [476, 163] width 848 height 203
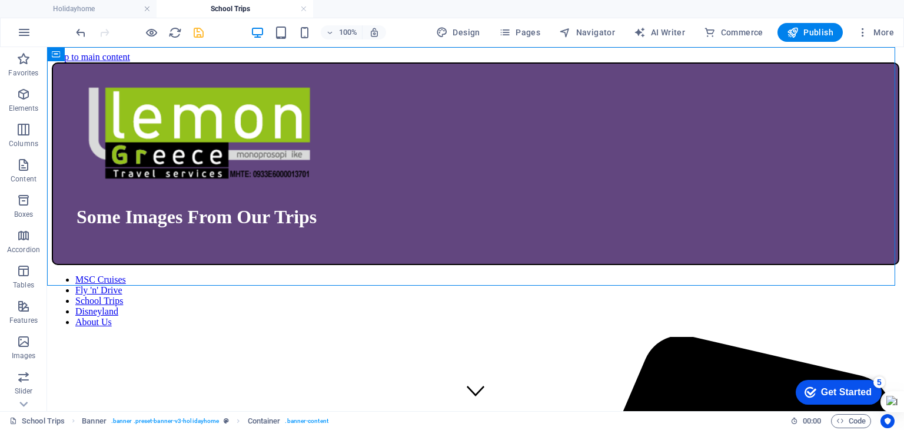
click at [196, 33] on icon "save" at bounding box center [199, 33] width 14 height 14
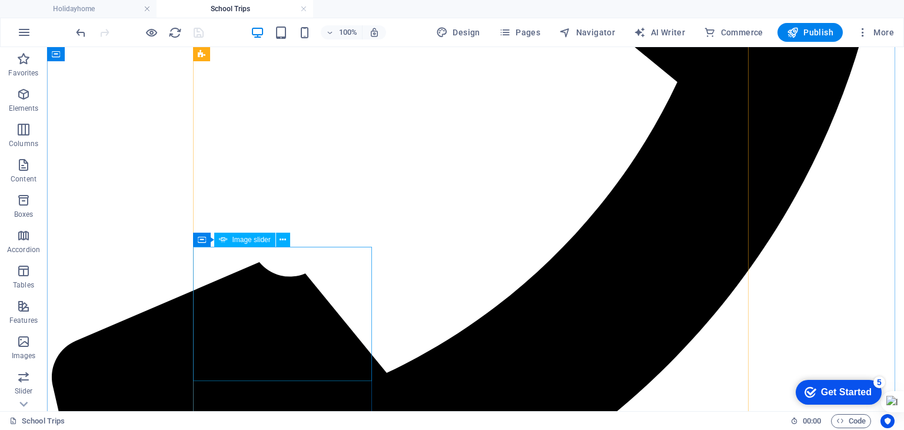
scroll to position [589, 0]
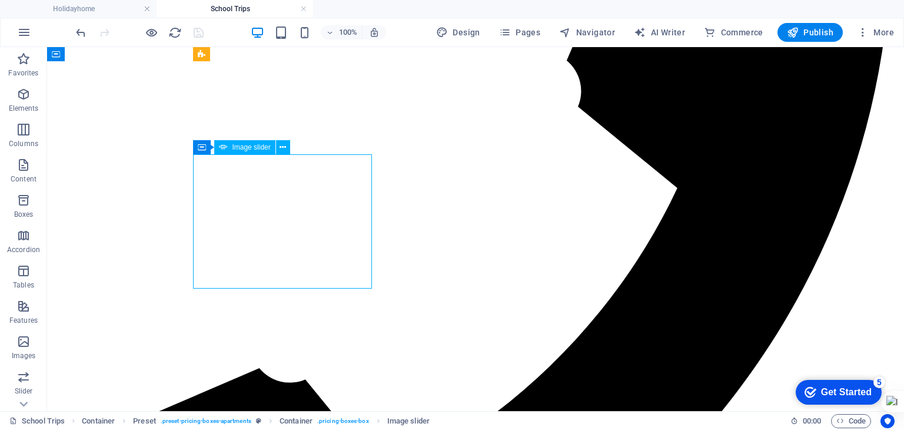
scroll to position [353, 0]
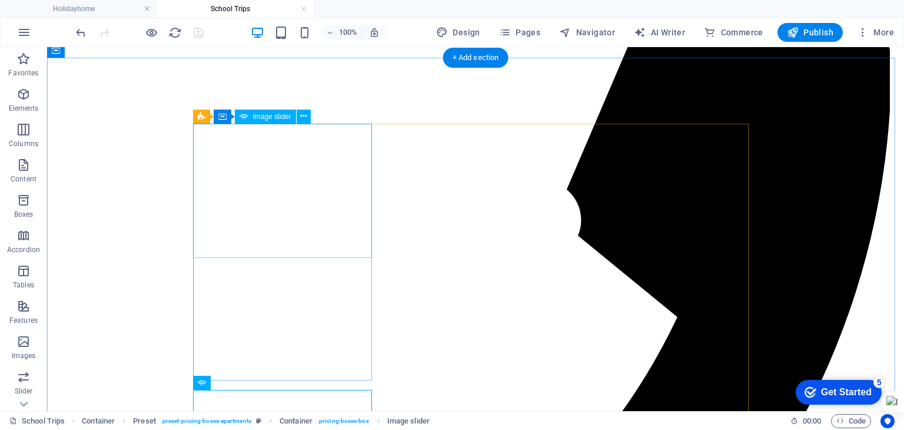
click at [301, 114] on icon at bounding box center [303, 116] width 6 height 12
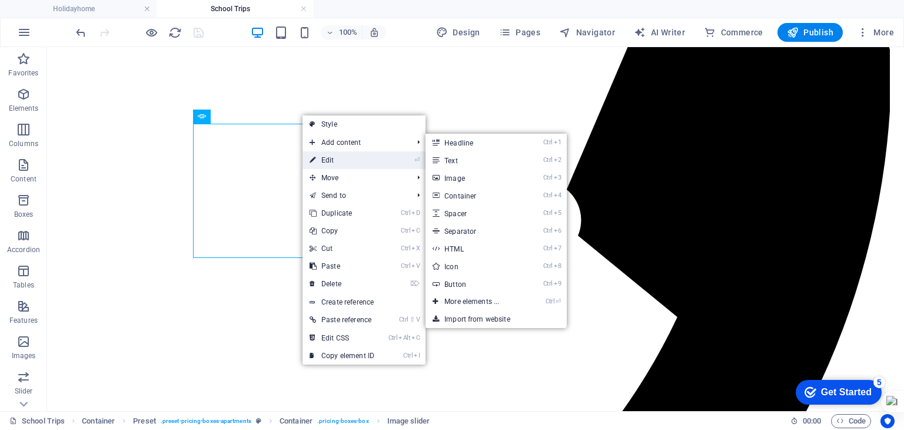
click at [329, 156] on link "⏎ Edit" at bounding box center [342, 160] width 79 height 18
select select "ms"
select select "progressive"
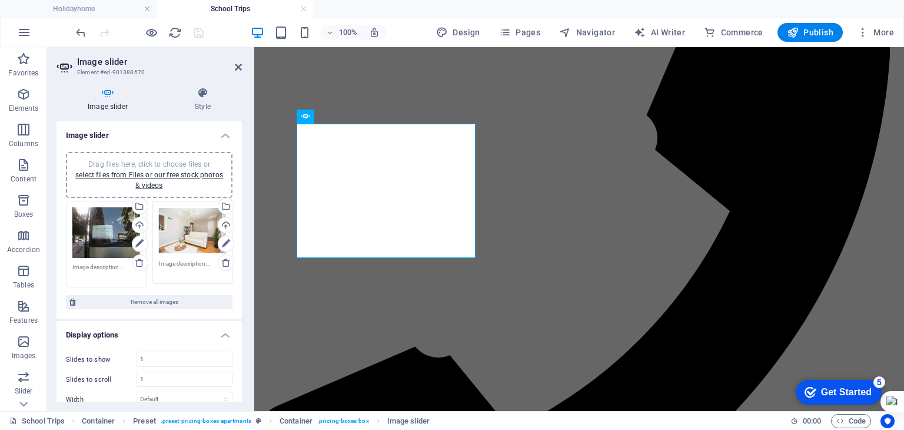
click at [188, 231] on div "Drag files here, click to choose files or select files from Files or our free s…" at bounding box center [193, 230] width 68 height 47
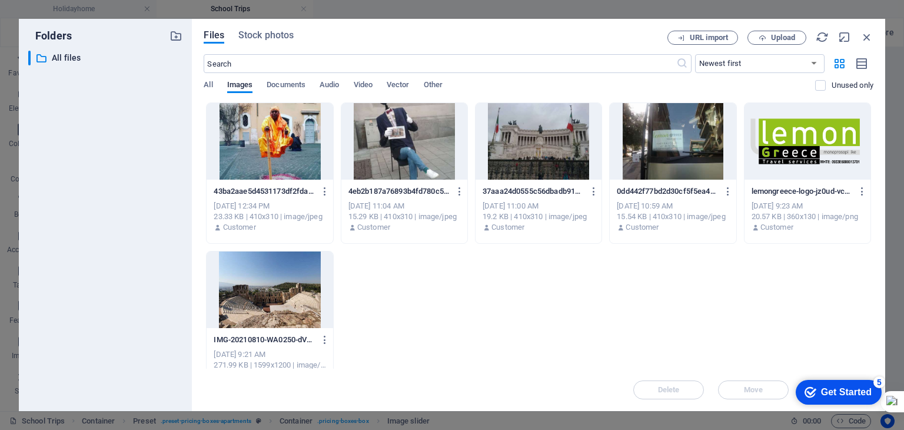
click at [656, 137] on div at bounding box center [673, 141] width 126 height 77
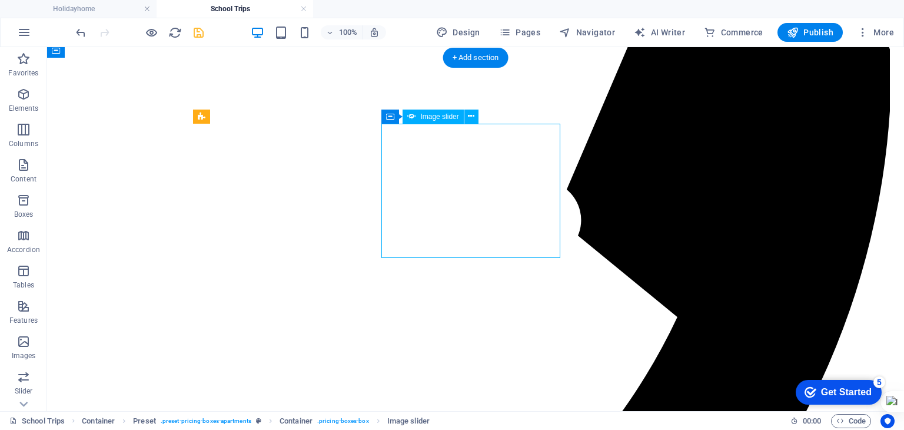
click at [470, 118] on icon at bounding box center [471, 116] width 6 height 12
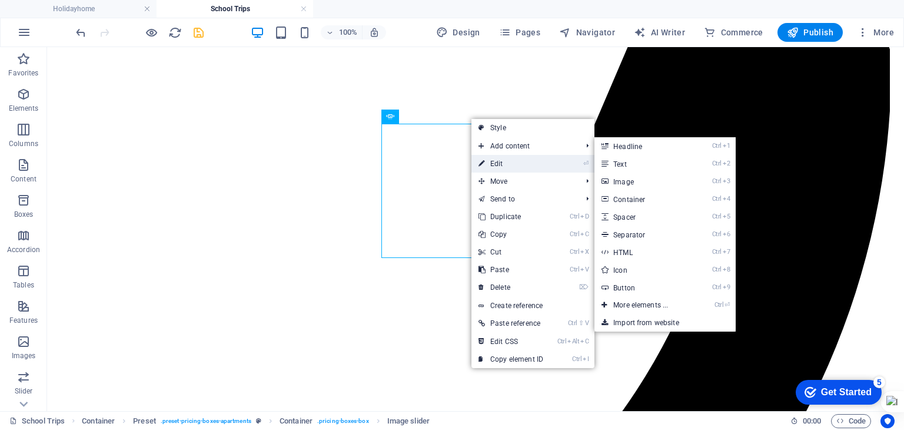
click at [498, 156] on link "⏎ Edit" at bounding box center [511, 164] width 79 height 18
select select "px"
select select "ms"
select select "progressive"
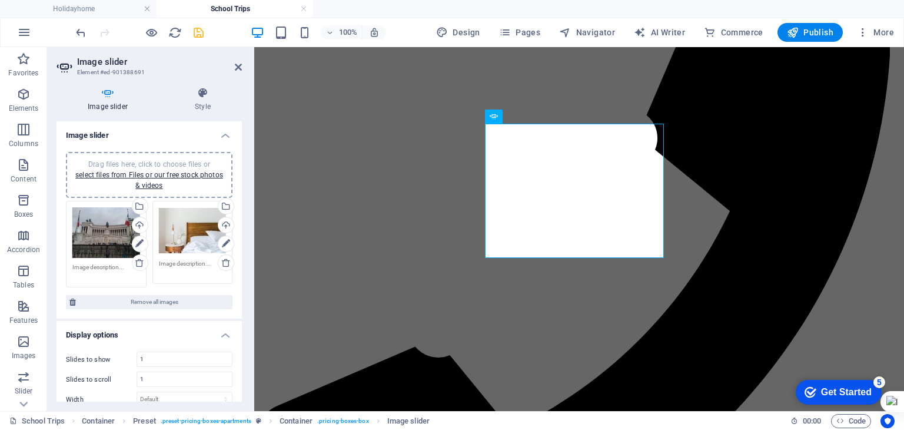
click at [186, 221] on div "Drag files here, click to choose files or select files from Files or our free s…" at bounding box center [193, 230] width 68 height 47
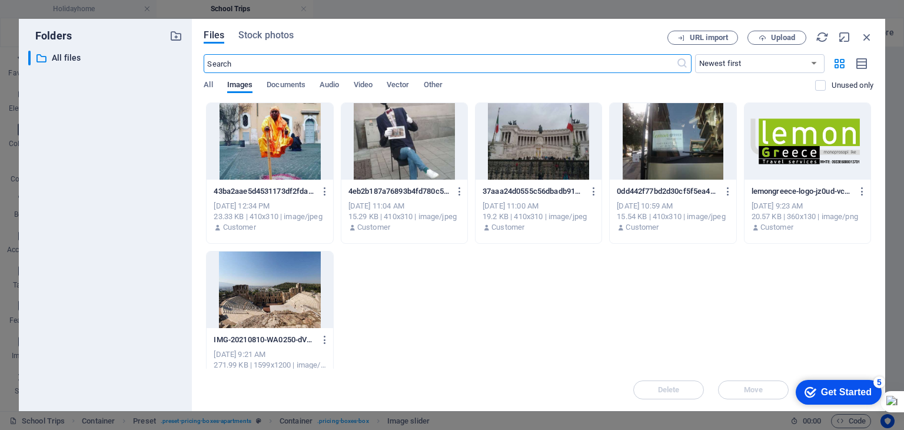
click at [657, 144] on div at bounding box center [673, 141] width 126 height 77
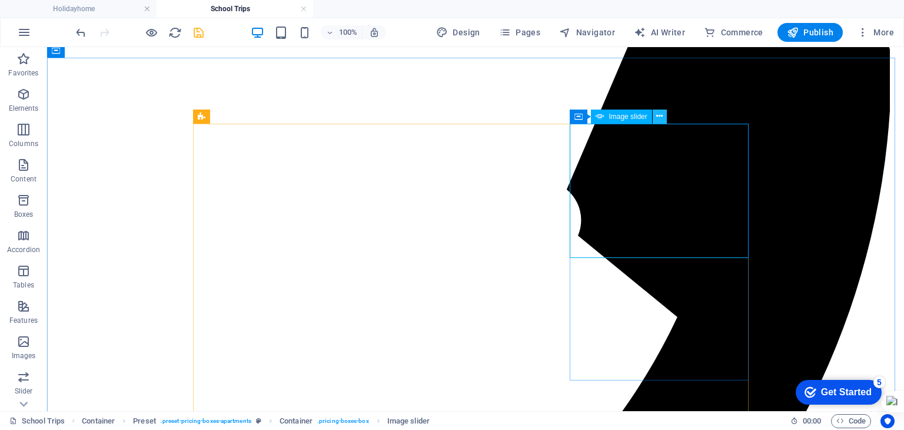
click at [659, 116] on icon at bounding box center [660, 116] width 6 height 12
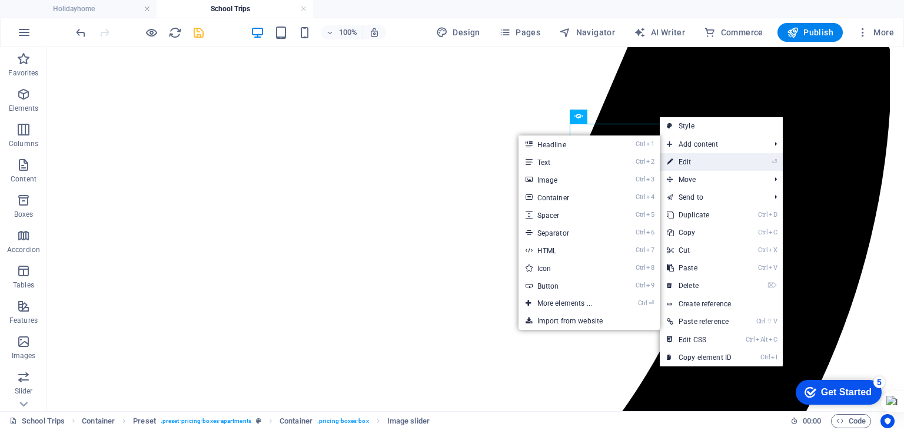
click at [685, 157] on link "⏎ Edit" at bounding box center [699, 162] width 79 height 18
select select "px"
select select "ms"
select select "progressive"
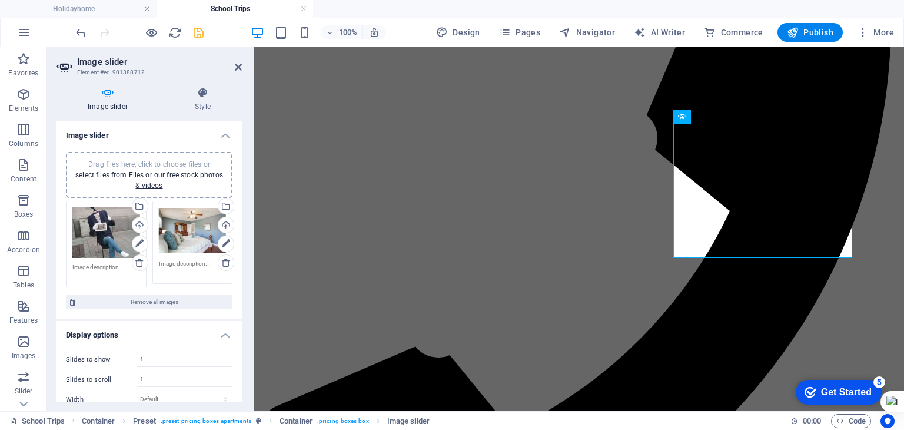
click at [187, 229] on div "Drag files here, click to choose files or select files from Files or our free s…" at bounding box center [193, 230] width 68 height 47
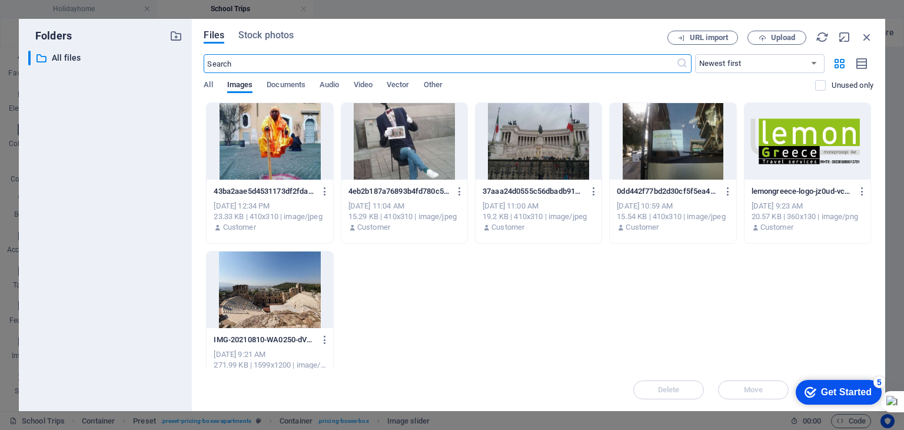
click at [291, 294] on div at bounding box center [270, 289] width 126 height 77
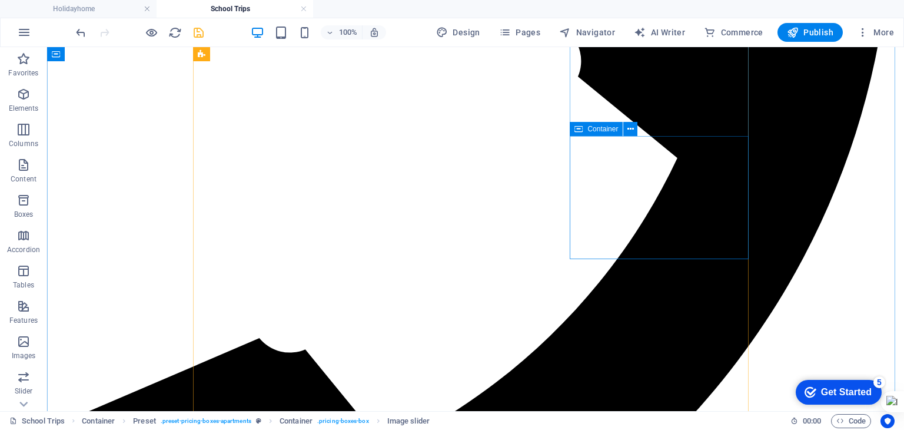
scroll to position [530, 0]
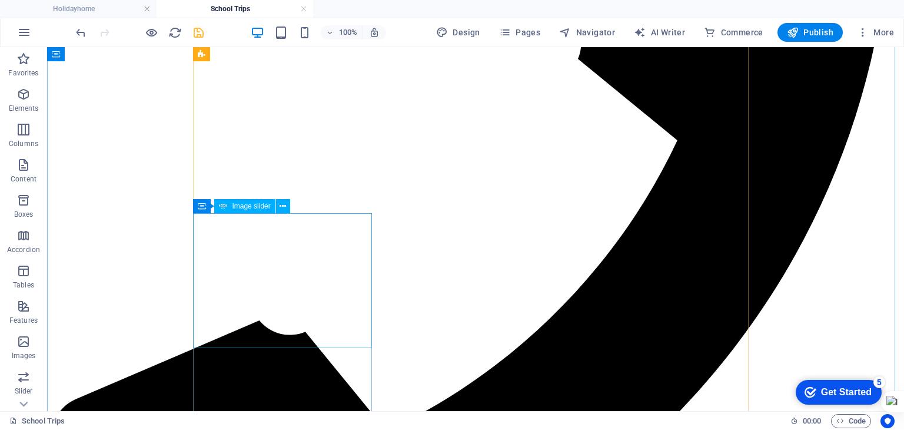
click at [283, 209] on icon at bounding box center [283, 206] width 6 height 12
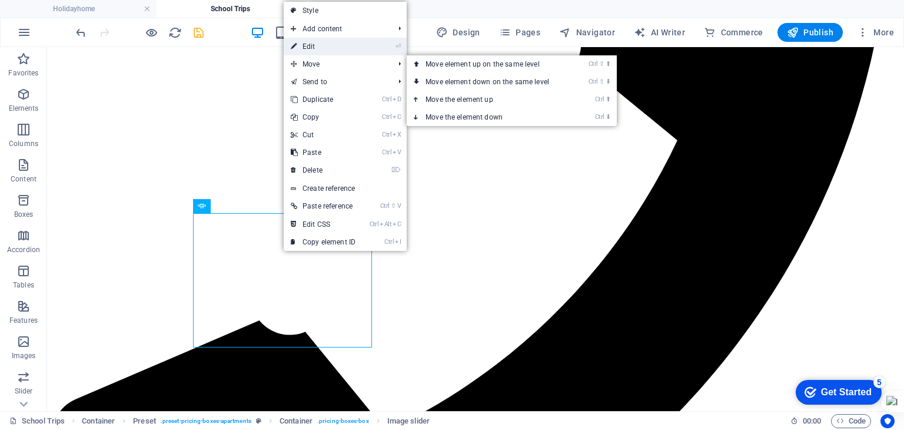
click at [307, 52] on link "⏎ Edit" at bounding box center [323, 47] width 79 height 18
select select "px"
select select "ms"
select select "progressive"
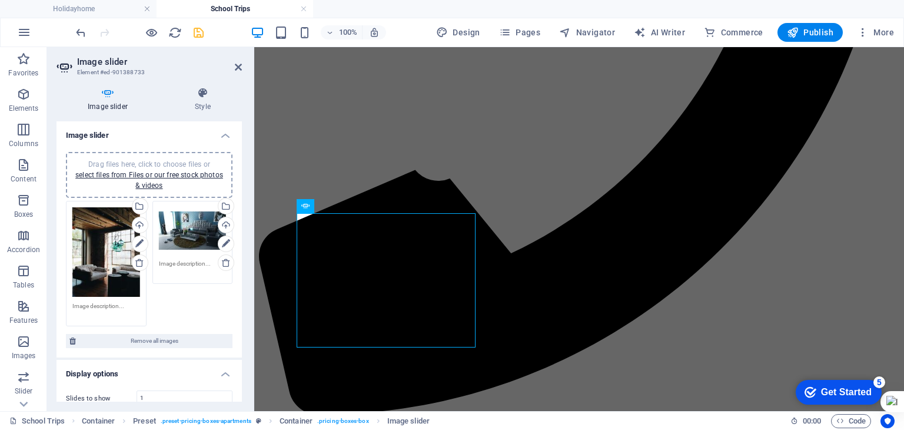
click at [92, 233] on div "Drag files here, click to choose files or select files from Files or our free s…" at bounding box center [106, 252] width 68 height 90
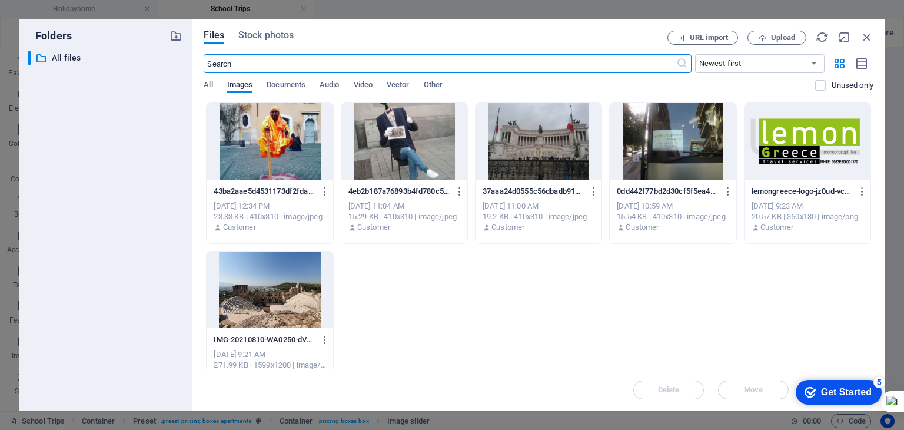
scroll to position [773, 0]
click at [682, 291] on div "43ba2aae5d4531173df2fda1be06bfd6-0Yd_OuBOiABtCZweFGCCPg.jpeg 43ba2aae5d4531173d…" at bounding box center [539, 247] width 670 height 290
click at [776, 38] on span "Upload" at bounding box center [783, 37] width 24 height 7
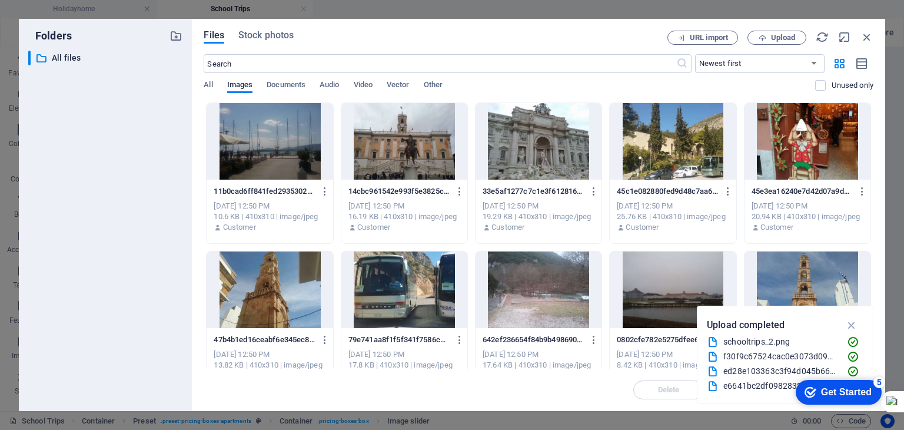
click at [287, 161] on div at bounding box center [270, 141] width 126 height 77
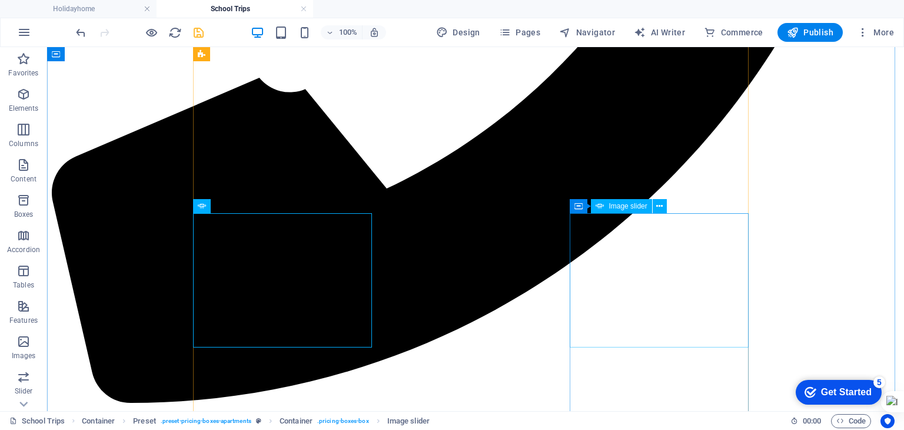
scroll to position [530, 0]
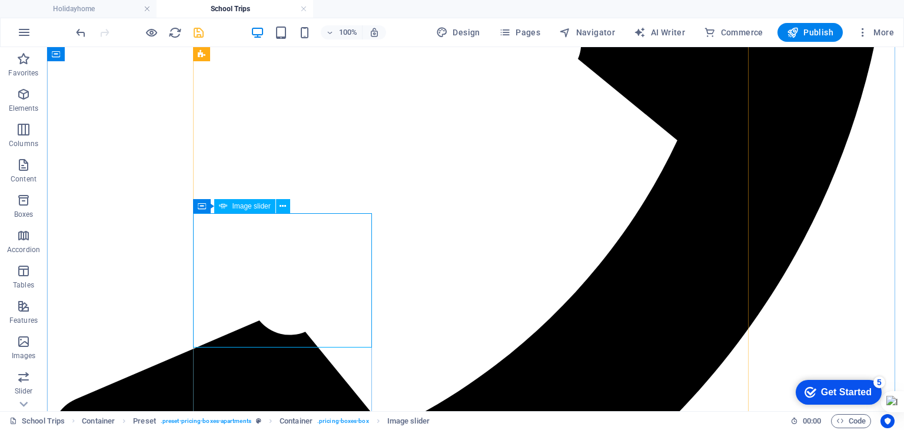
click at [280, 206] on icon at bounding box center [283, 206] width 6 height 12
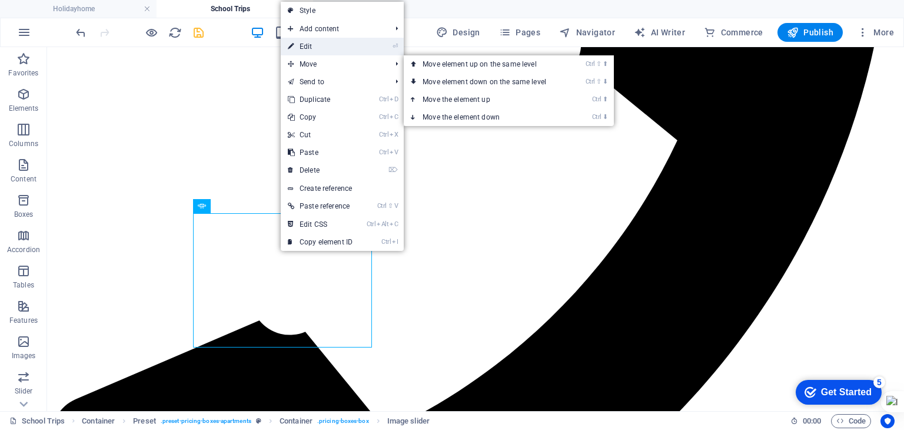
click at [305, 49] on link "⏎ Edit" at bounding box center [320, 47] width 79 height 18
select select "px"
select select "ms"
select select "progressive"
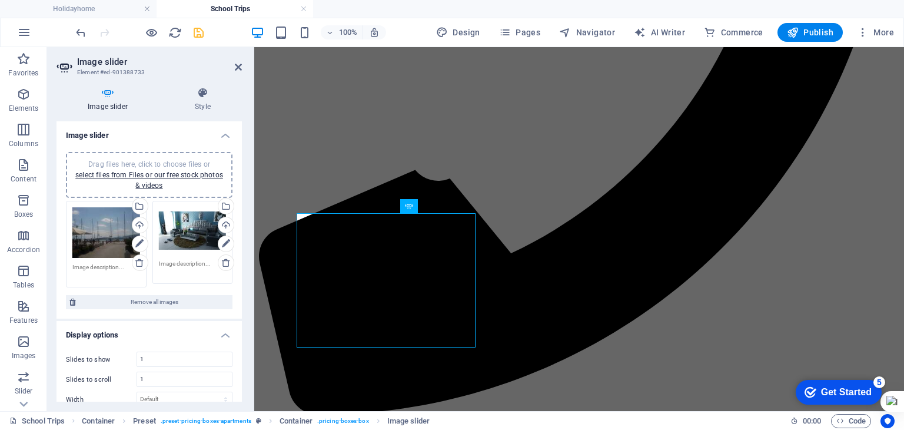
click at [191, 237] on div "Drag files here, click to choose files or select files from Files or our free s…" at bounding box center [193, 230] width 68 height 47
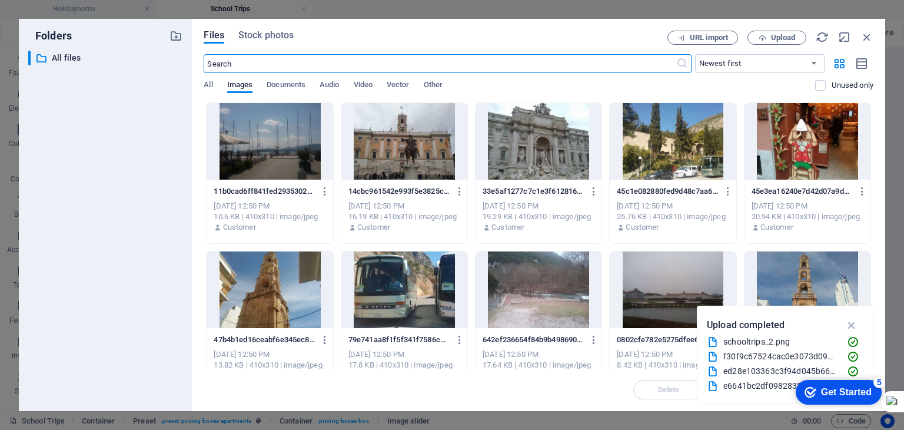
scroll to position [773, 0]
click at [420, 156] on div at bounding box center [405, 141] width 126 height 77
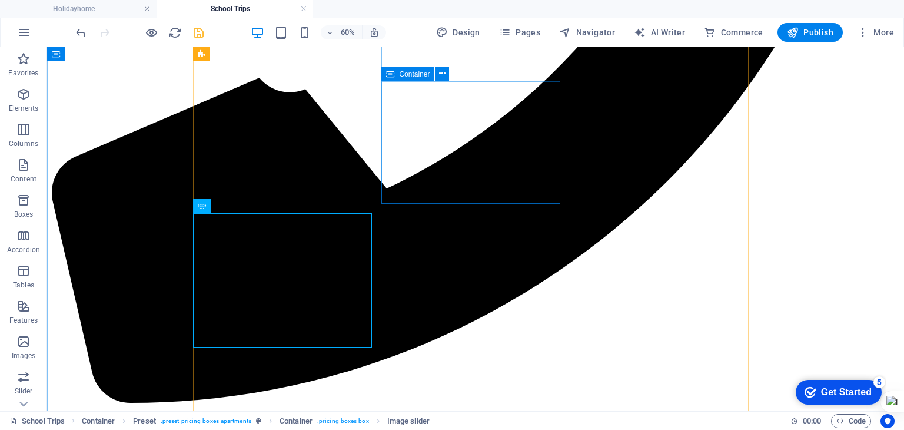
scroll to position [530, 0]
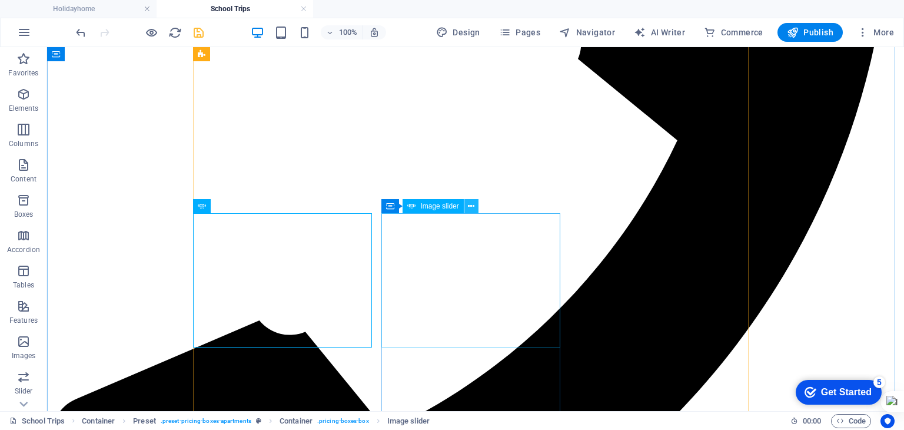
click at [470, 208] on icon at bounding box center [471, 206] width 6 height 12
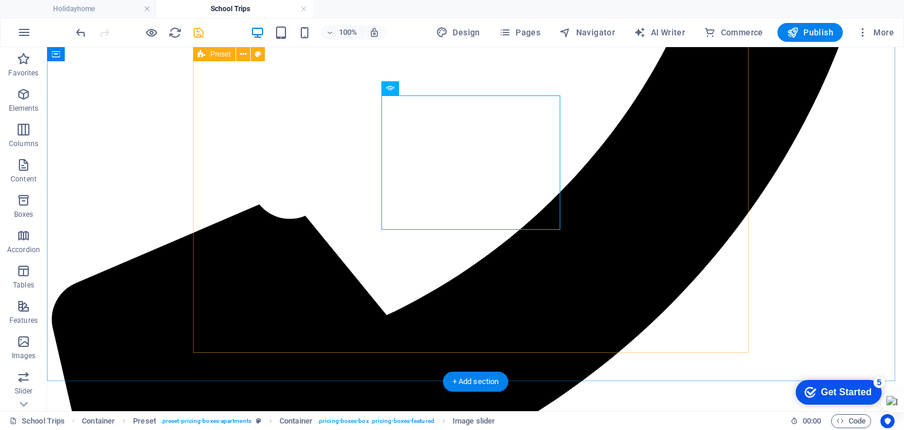
scroll to position [648, 0]
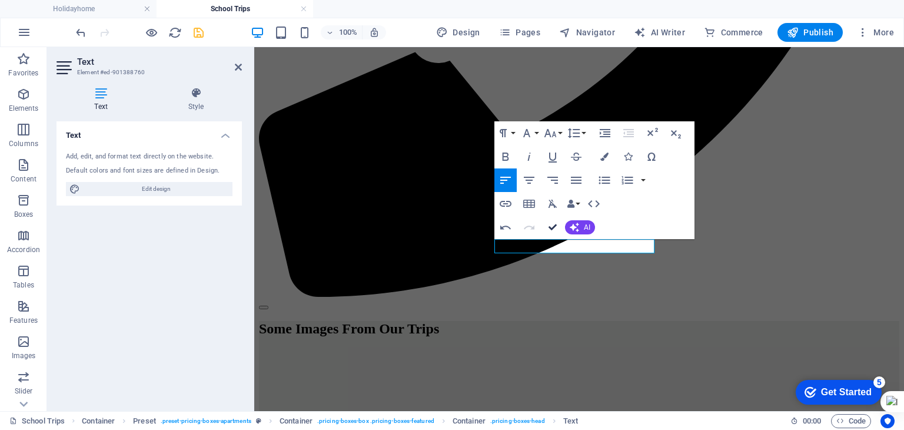
drag, startPoint x: 554, startPoint y: 227, endPoint x: 511, endPoint y: 207, distance: 46.9
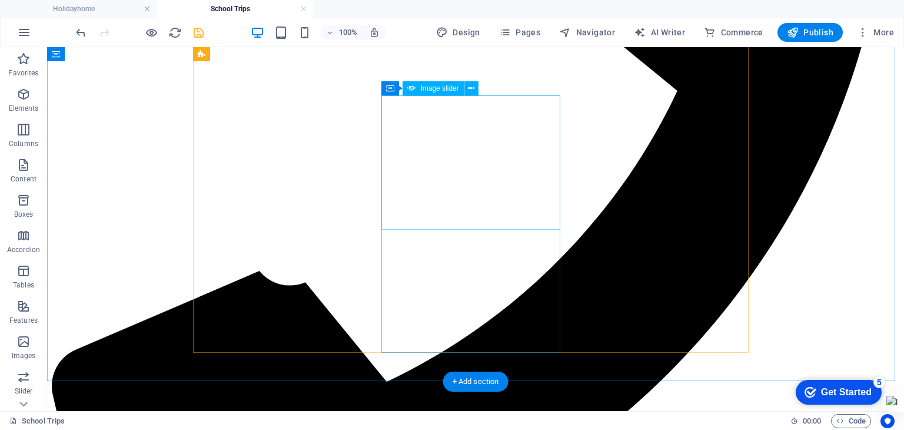
scroll to position [530, 0]
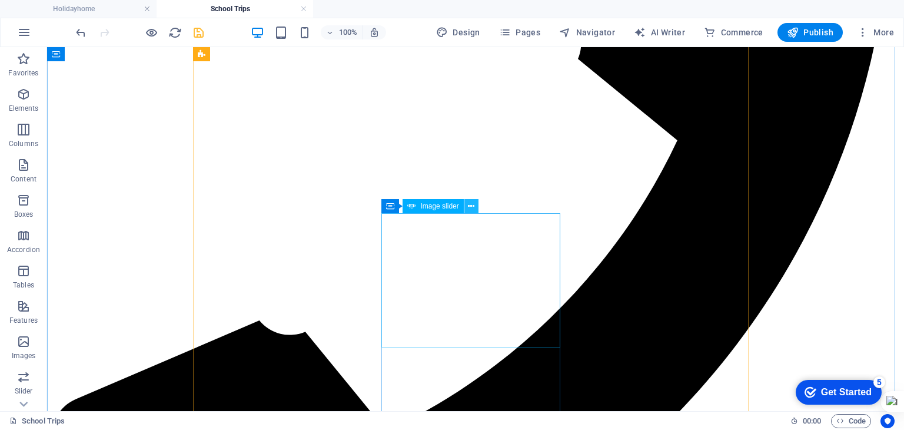
click at [473, 208] on icon at bounding box center [471, 206] width 6 height 12
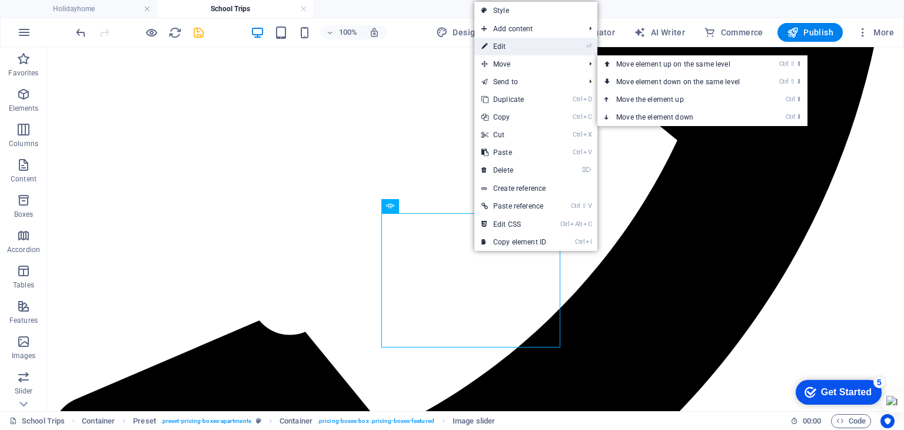
drag, startPoint x: 502, startPoint y: 50, endPoint x: 246, endPoint y: 219, distance: 306.9
click at [502, 50] on link "⏎ Edit" at bounding box center [514, 47] width 79 height 18
select select "px"
select select "ms"
select select "progressive"
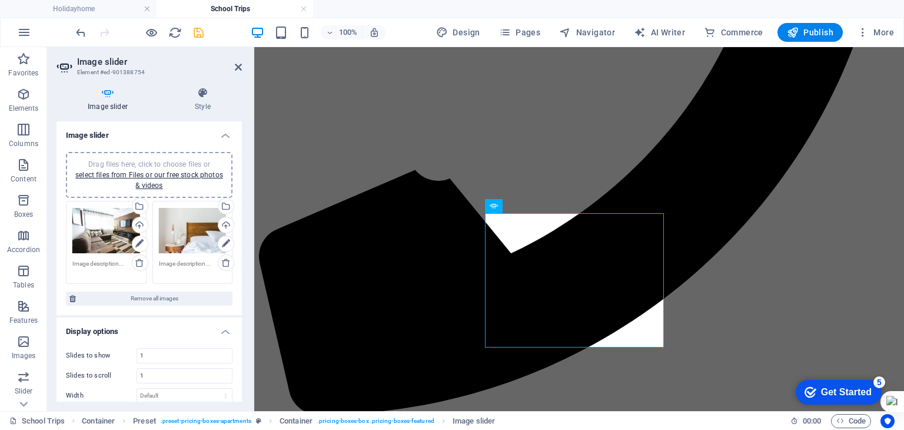
click at [105, 236] on div "Drag files here, click to choose files or select files from Files or our free s…" at bounding box center [106, 230] width 68 height 47
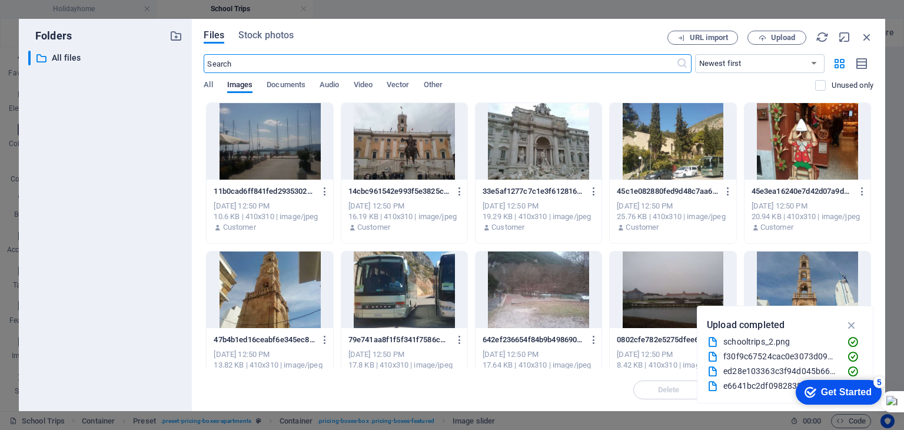
scroll to position [773, 0]
click at [554, 161] on div at bounding box center [539, 141] width 126 height 77
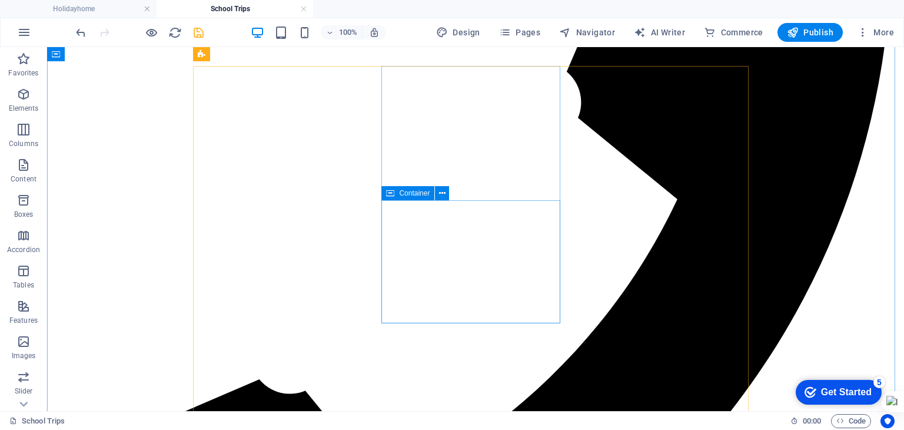
scroll to position [294, 0]
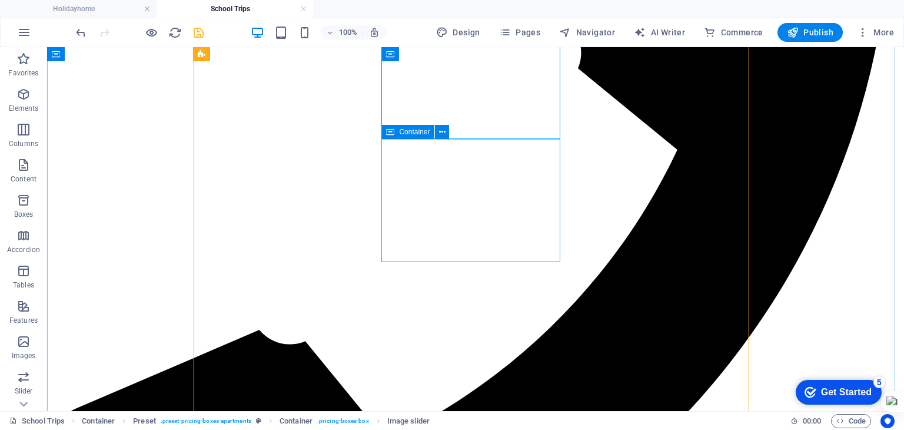
scroll to position [589, 0]
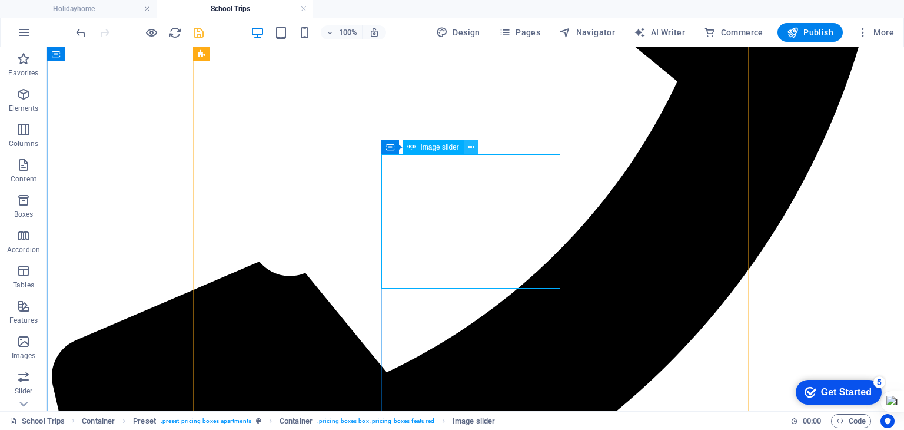
click at [471, 150] on icon at bounding box center [471, 147] width 6 height 12
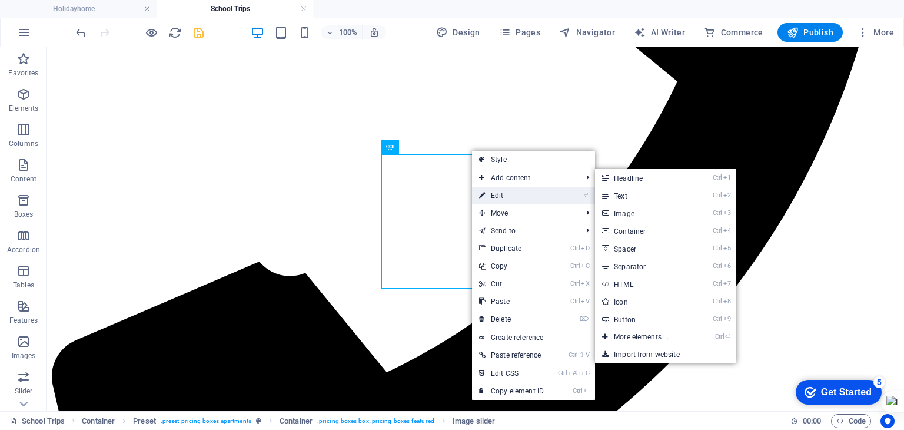
click at [493, 194] on link "⏎ Edit" at bounding box center [511, 196] width 79 height 18
select select "px"
select select "ms"
select select "progressive"
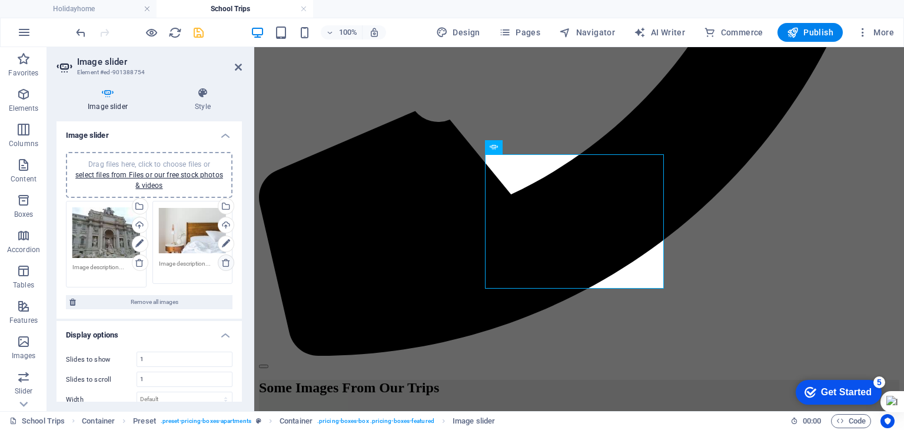
click at [221, 261] on icon at bounding box center [225, 262] width 9 height 9
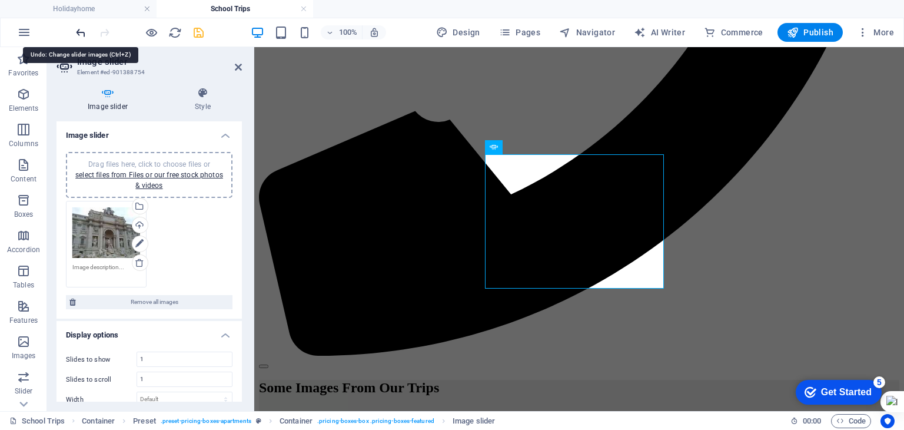
click at [79, 31] on icon "undo" at bounding box center [81, 33] width 14 height 14
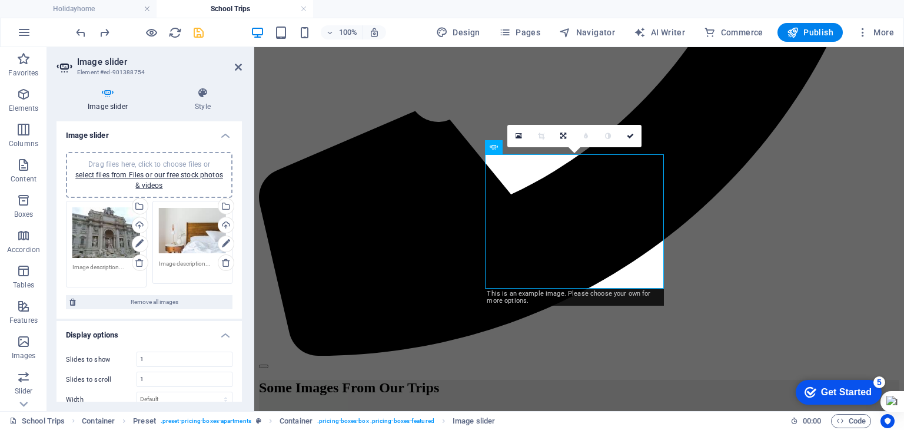
click at [191, 228] on div "Drag files here, click to choose files or select files from Files or our free s…" at bounding box center [193, 230] width 68 height 47
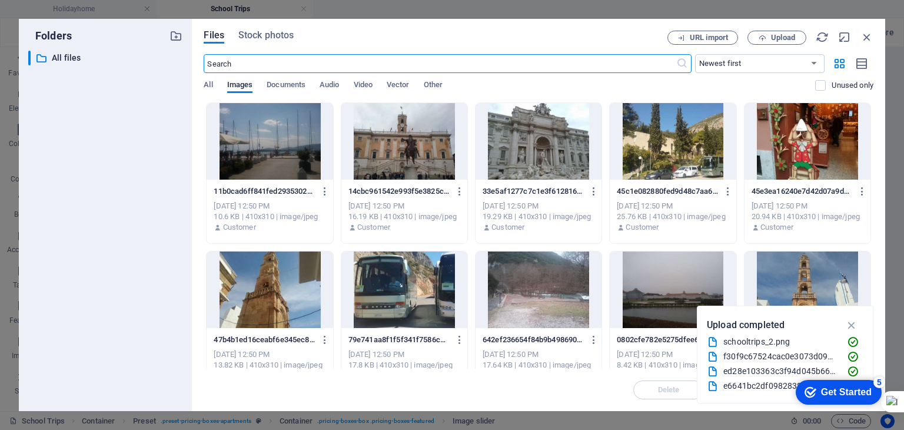
scroll to position [831, 0]
click at [642, 293] on div at bounding box center [673, 289] width 126 height 77
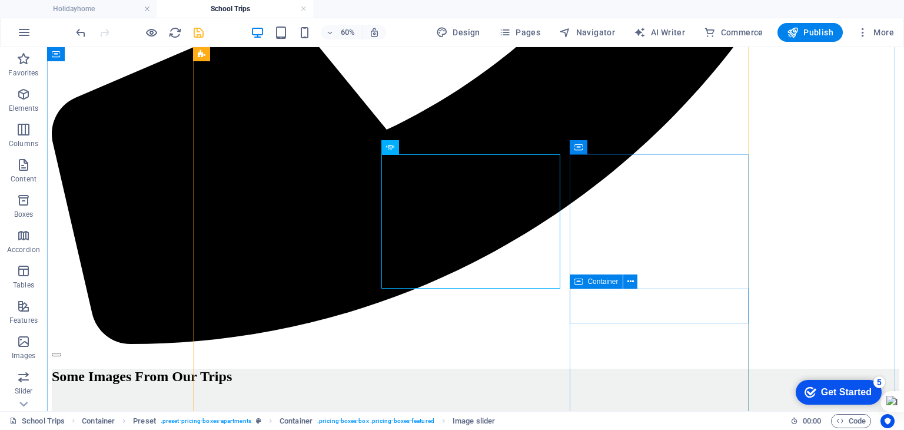
scroll to position [589, 0]
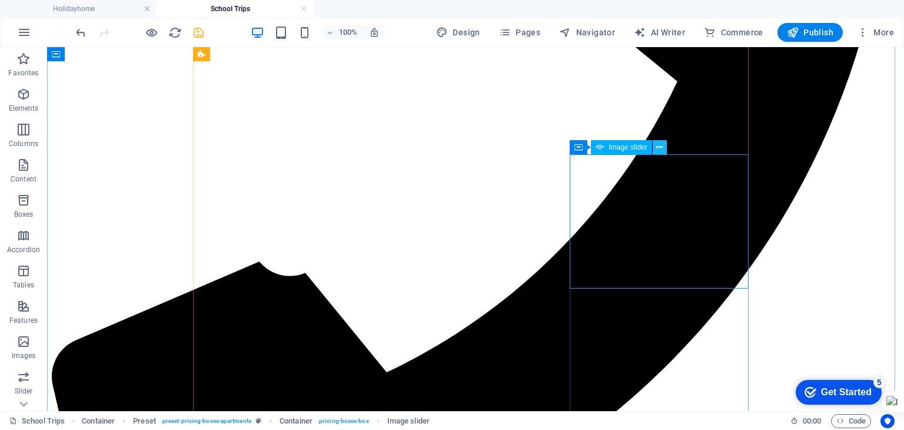
click at [662, 151] on icon at bounding box center [660, 147] width 6 height 12
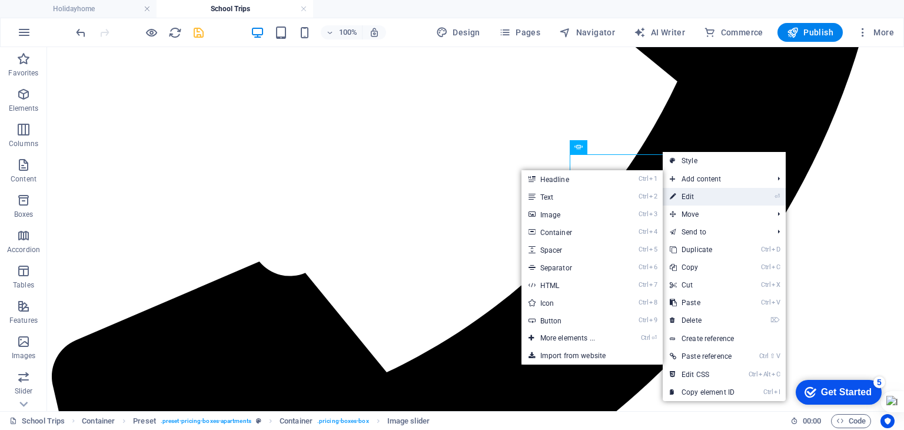
click at [684, 190] on link "⏎ Edit" at bounding box center [702, 197] width 79 height 18
select select "px"
select select "ms"
select select "progressive"
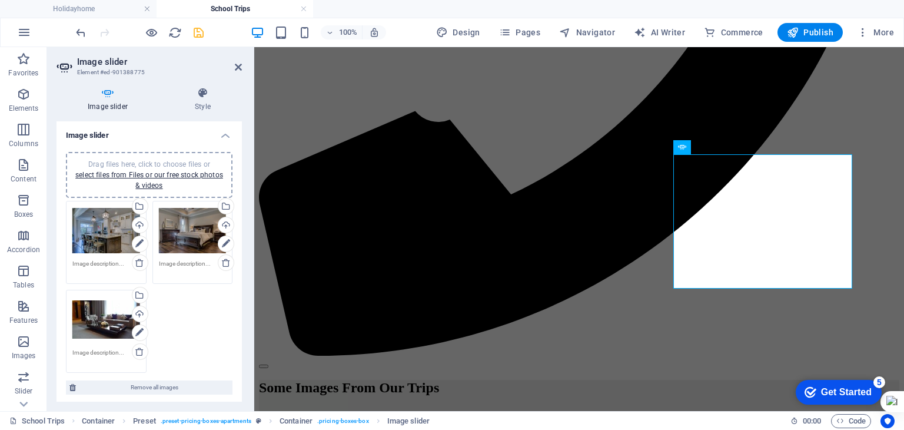
click at [117, 226] on div "Drag files here, click to choose files or select files from Files or our free s…" at bounding box center [106, 230] width 68 height 47
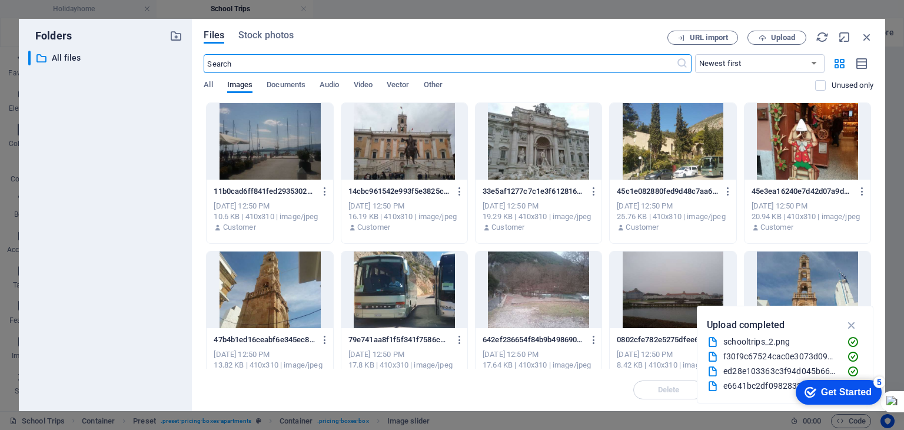
scroll to position [831, 0]
click at [798, 135] on div at bounding box center [808, 141] width 126 height 77
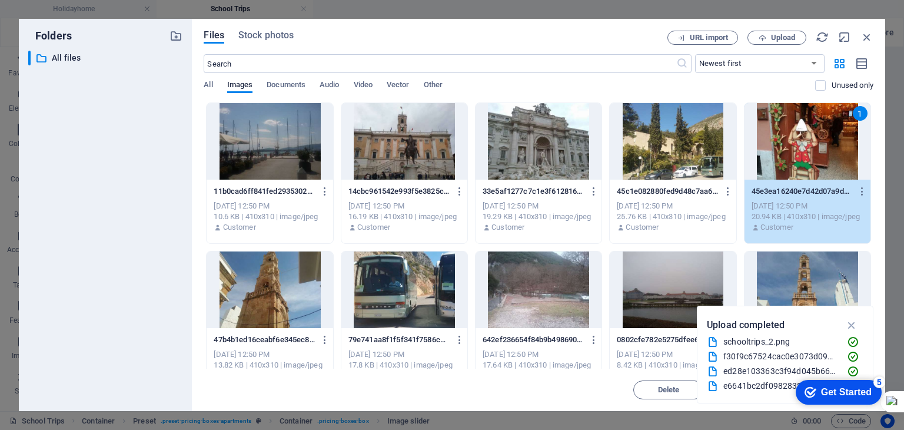
click at [286, 290] on div at bounding box center [270, 289] width 126 height 77
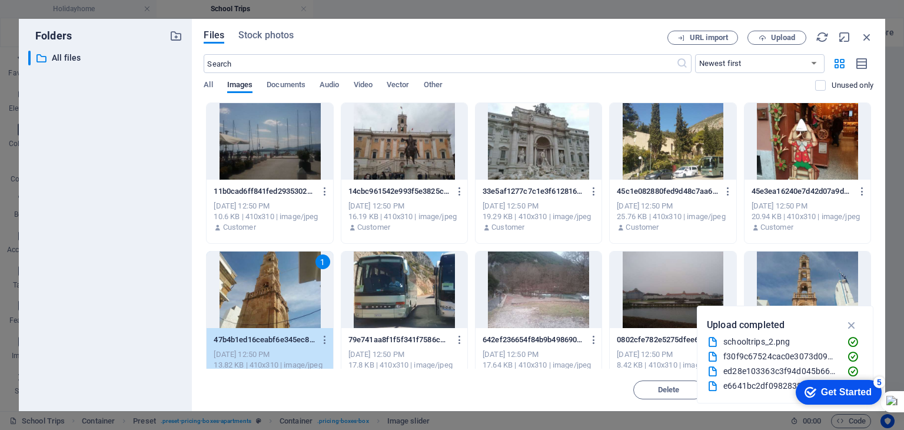
click at [784, 163] on div at bounding box center [808, 141] width 126 height 77
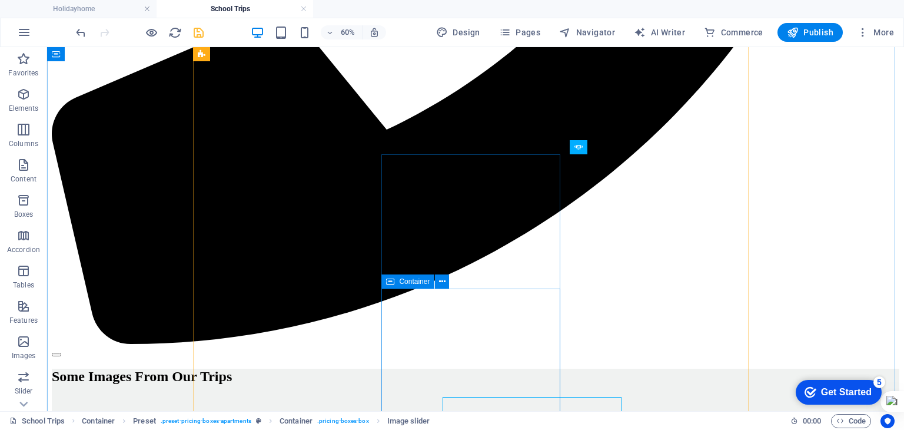
scroll to position [589, 0]
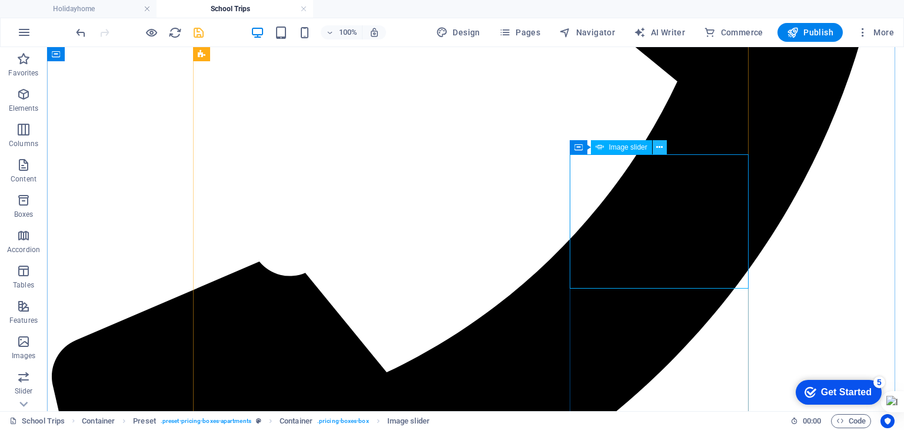
click at [660, 150] on icon at bounding box center [660, 147] width 6 height 12
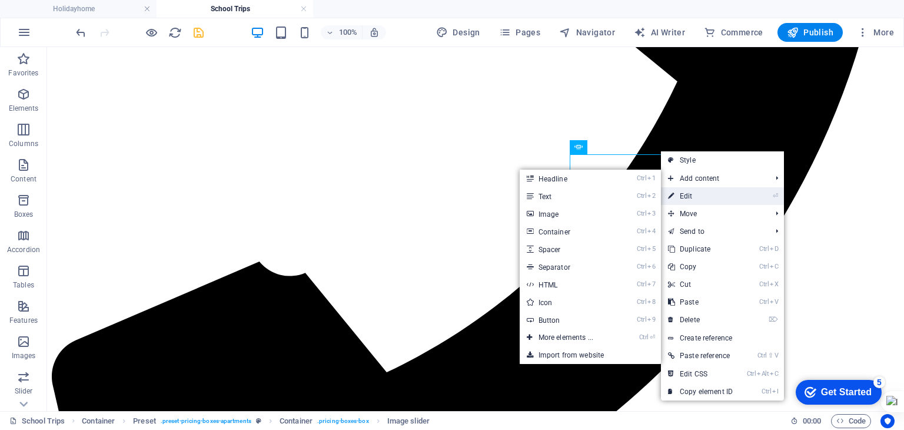
click at [677, 189] on link "⏎ Edit" at bounding box center [700, 196] width 79 height 18
select select "px"
select select "ms"
select select "progressive"
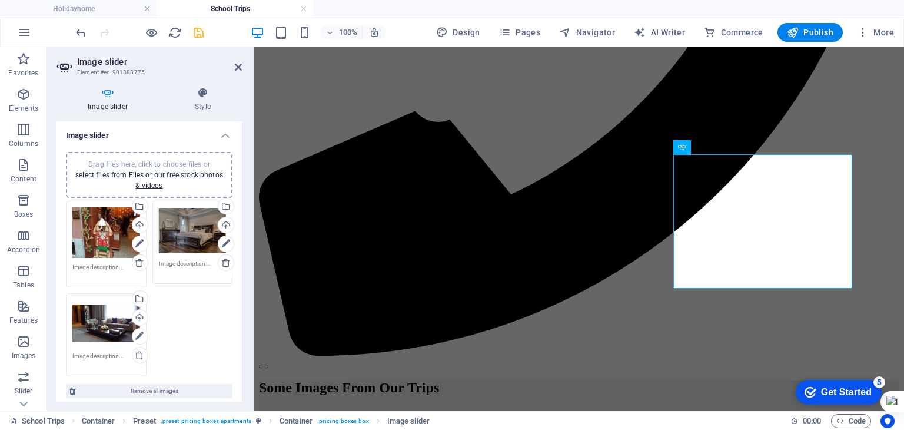
click at [184, 230] on div "Drag files here, click to choose files or select files from Files or our free s…" at bounding box center [193, 230] width 68 height 47
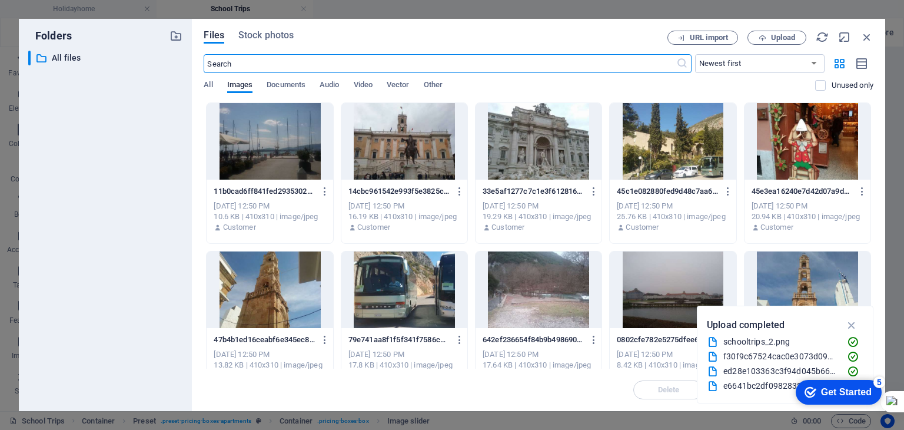
click at [279, 288] on div at bounding box center [270, 289] width 126 height 77
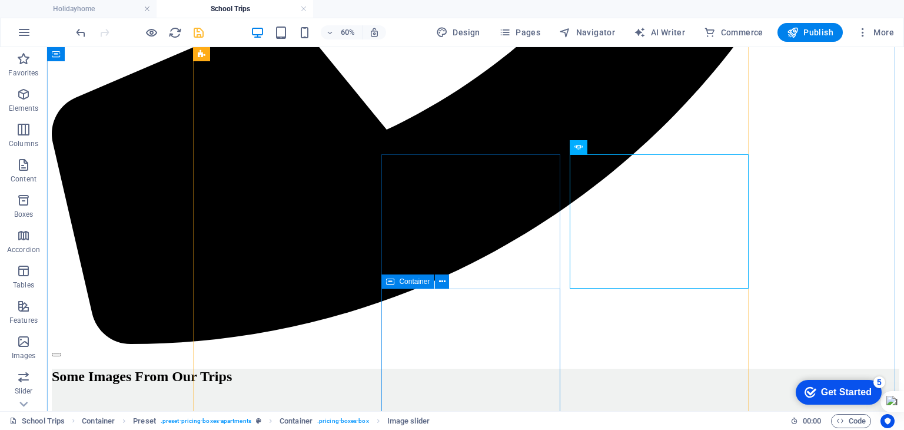
scroll to position [589, 0]
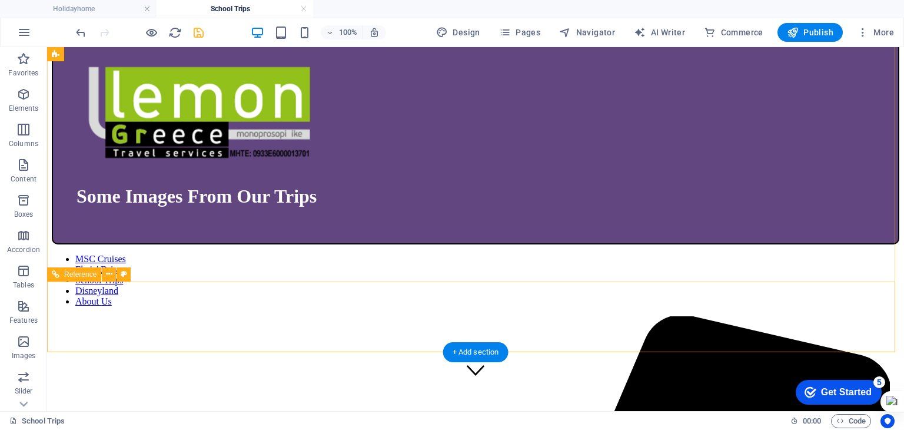
scroll to position [0, 0]
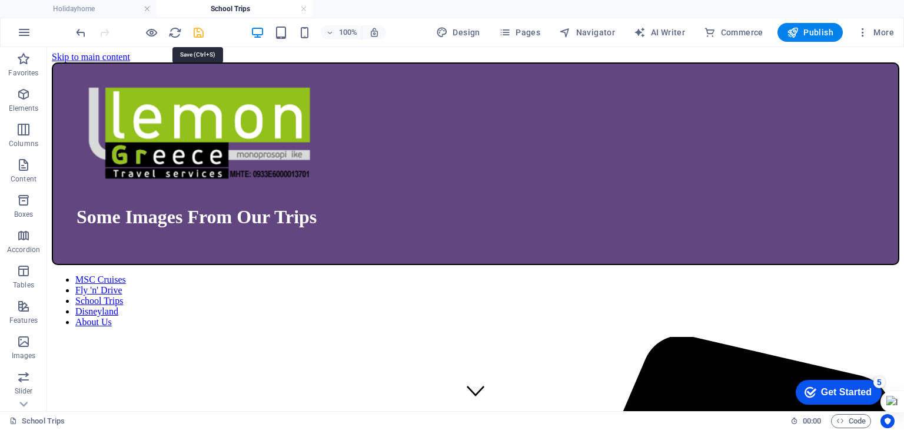
click at [201, 31] on icon "save" at bounding box center [199, 33] width 14 height 14
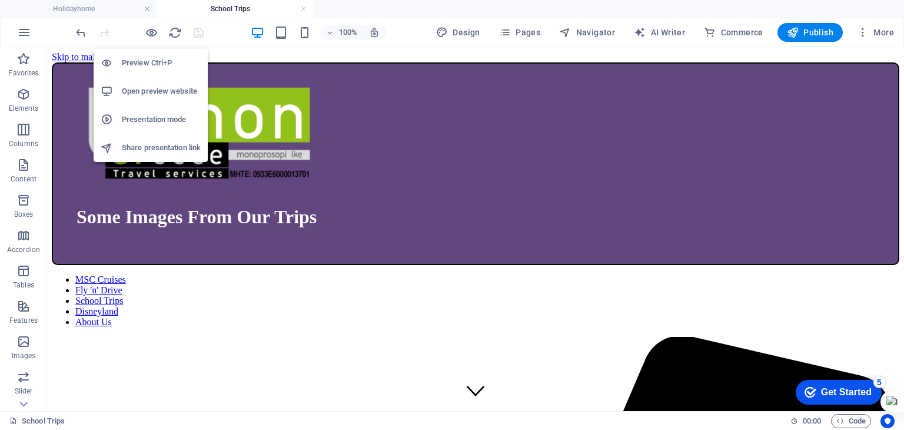
click at [148, 59] on h6 "Preview Ctrl+P" at bounding box center [161, 63] width 79 height 14
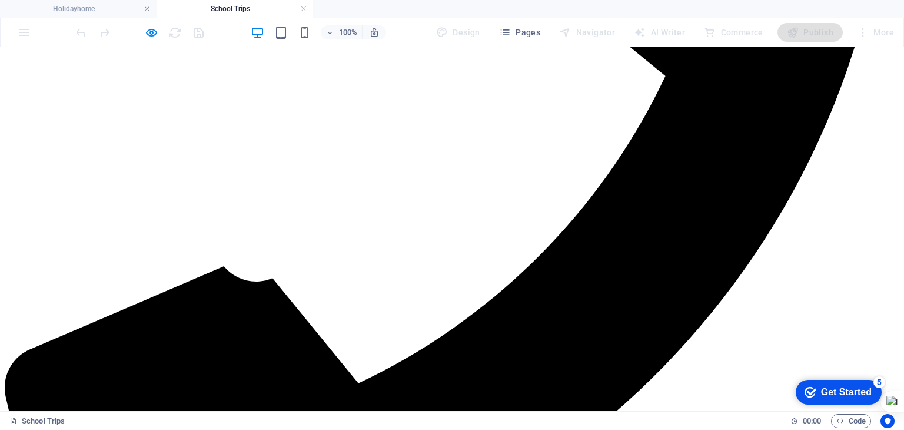
scroll to position [324, 0]
